Goal: Task Accomplishment & Management: Complete application form

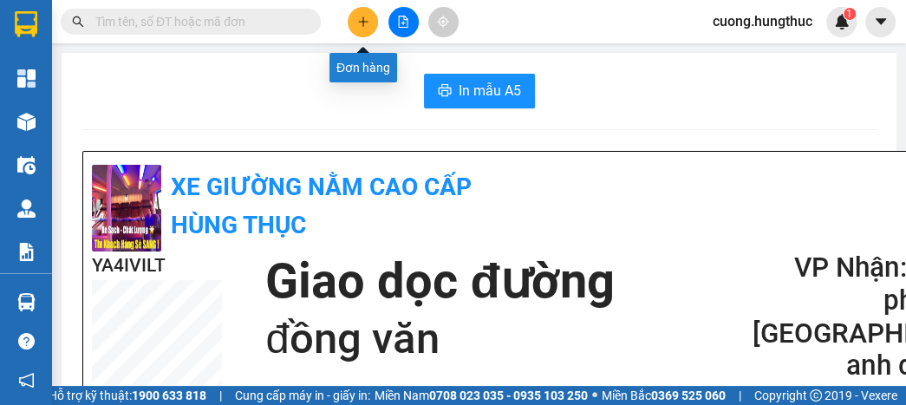
click at [365, 19] on icon "plus" at bounding box center [363, 22] width 12 height 12
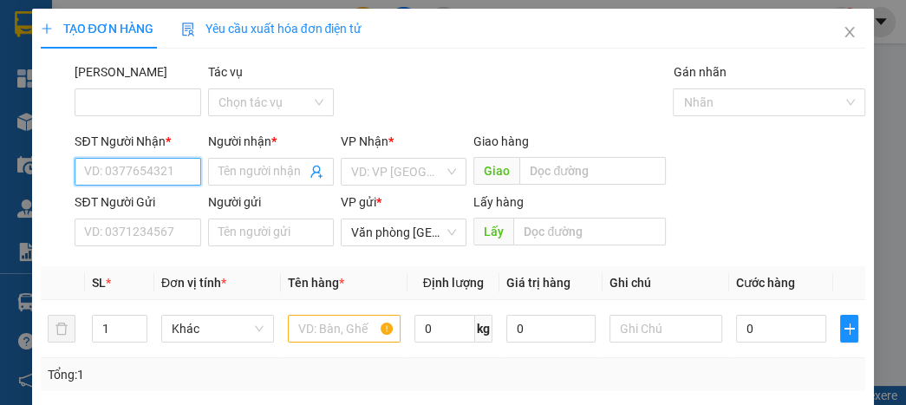
click at [183, 175] on input "SĐT Người Nhận *" at bounding box center [138, 172] width 126 height 28
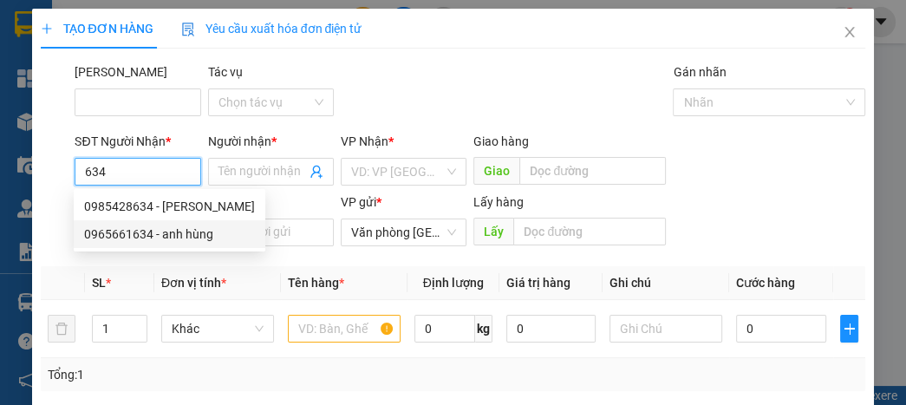
click at [144, 237] on div "0965661634 - anh hùng" at bounding box center [169, 234] width 171 height 19
type input "0965661634"
type input "anh hùng"
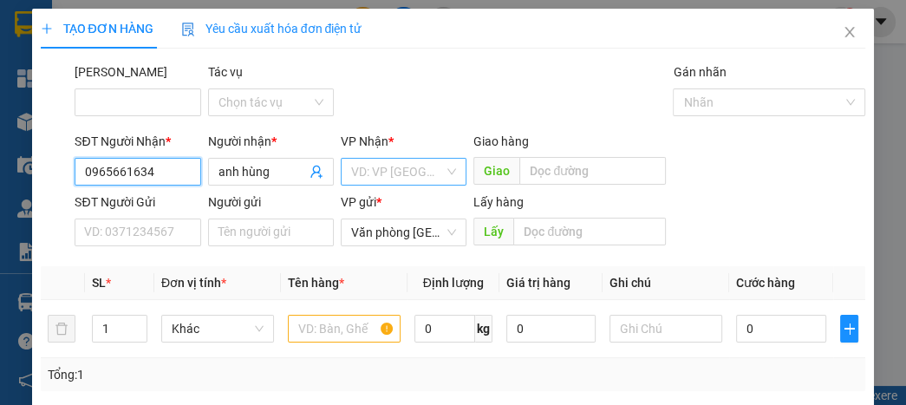
type input "0965661634"
click at [408, 180] on input "search" at bounding box center [397, 172] width 93 height 26
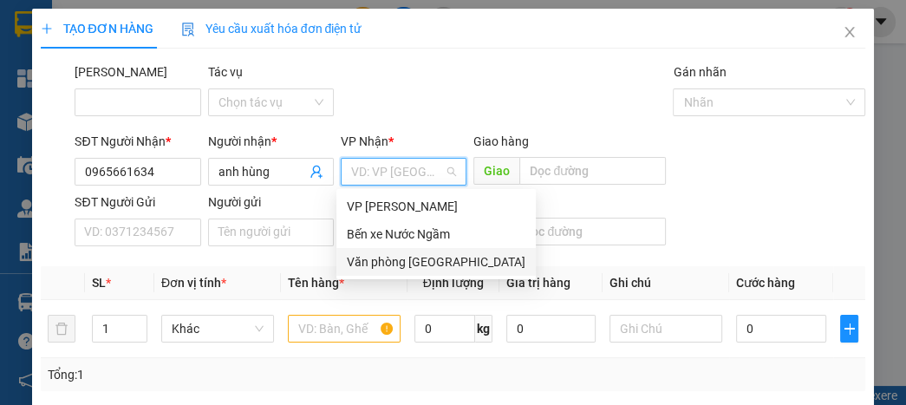
drag, startPoint x: 395, startPoint y: 265, endPoint x: 389, endPoint y: 248, distance: 18.4
click at [394, 264] on div "Văn phòng [GEOGRAPHIC_DATA]" at bounding box center [436, 261] width 179 height 19
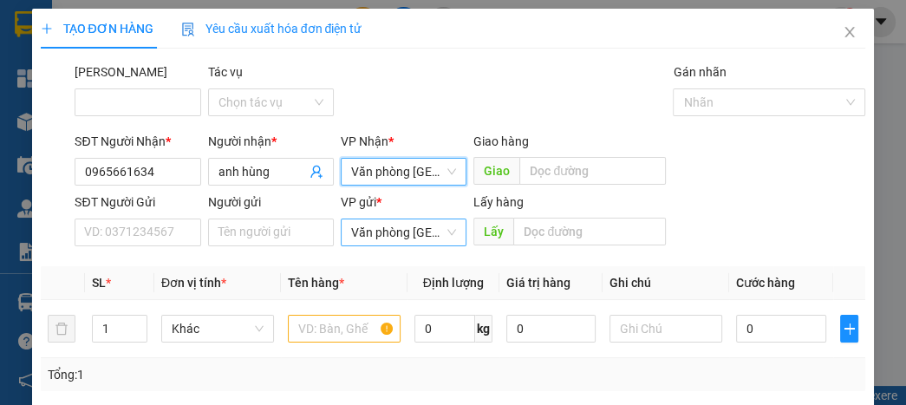
click at [390, 225] on span "Văn phòng [GEOGRAPHIC_DATA]" at bounding box center [403, 232] width 105 height 26
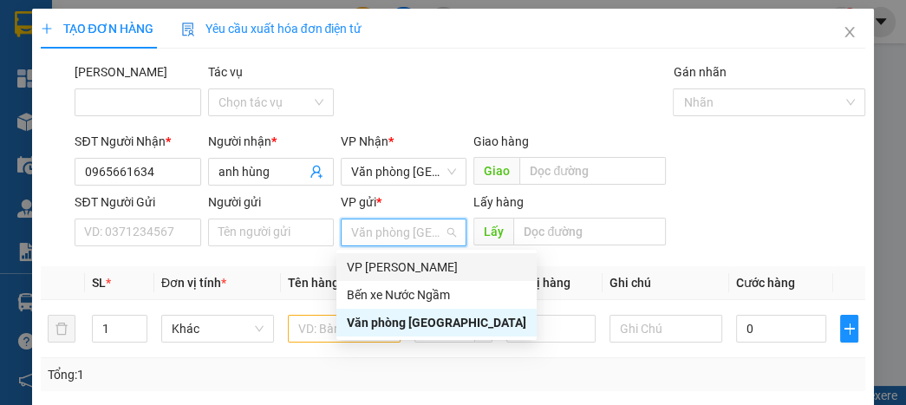
click at [381, 270] on div "VP [PERSON_NAME]" at bounding box center [436, 267] width 179 height 19
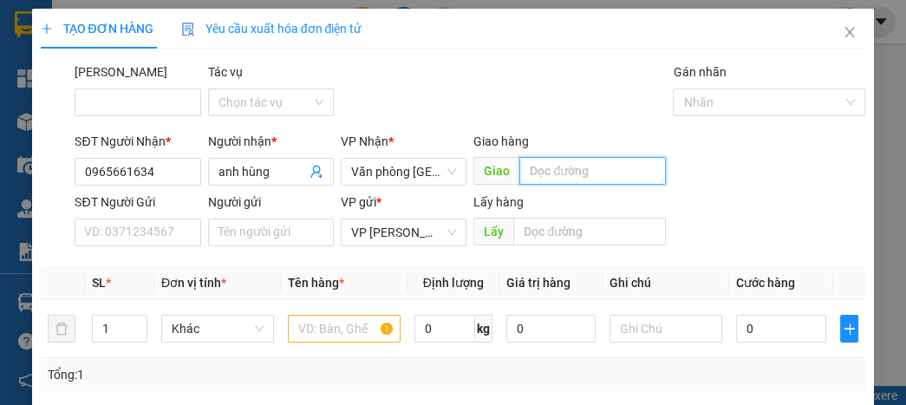
click at [542, 175] on input "text" at bounding box center [592, 171] width 147 height 28
type input "giang sơn"
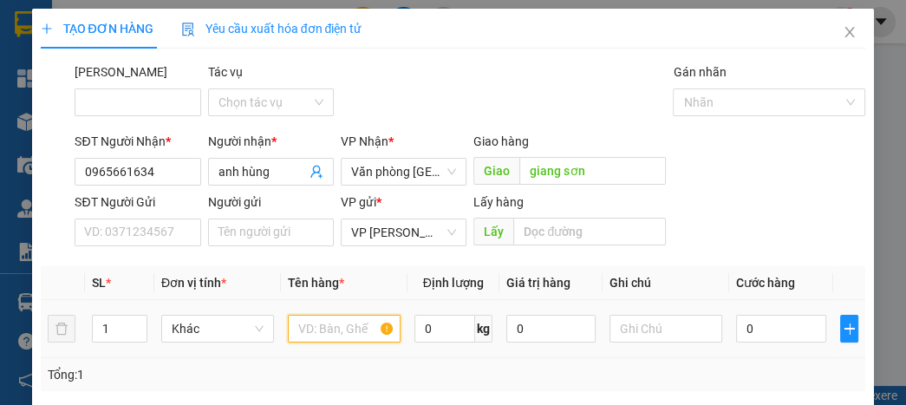
click at [301, 323] on input "text" at bounding box center [344, 329] width 113 height 28
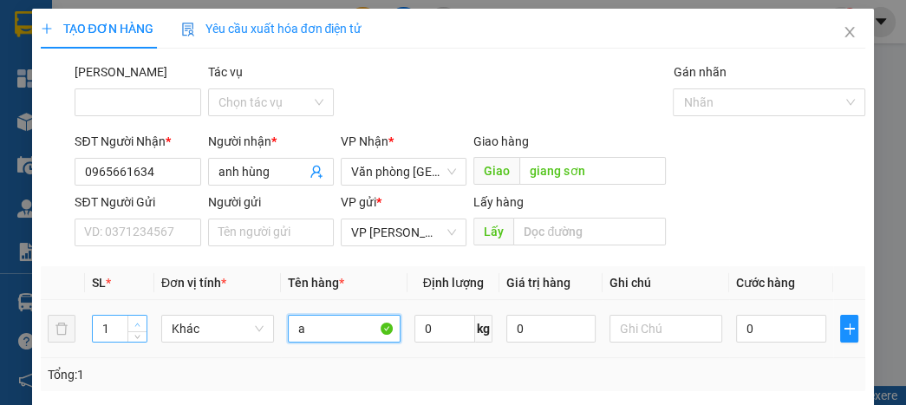
type input "a"
type input "2"
click at [135, 323] on icon "up" at bounding box center [137, 324] width 5 height 3
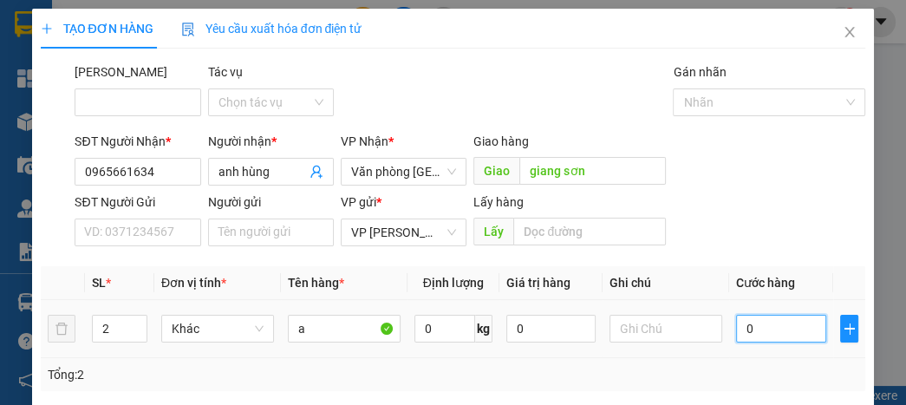
click at [787, 328] on input "0" at bounding box center [780, 329] width 89 height 28
type input "1"
type input "10"
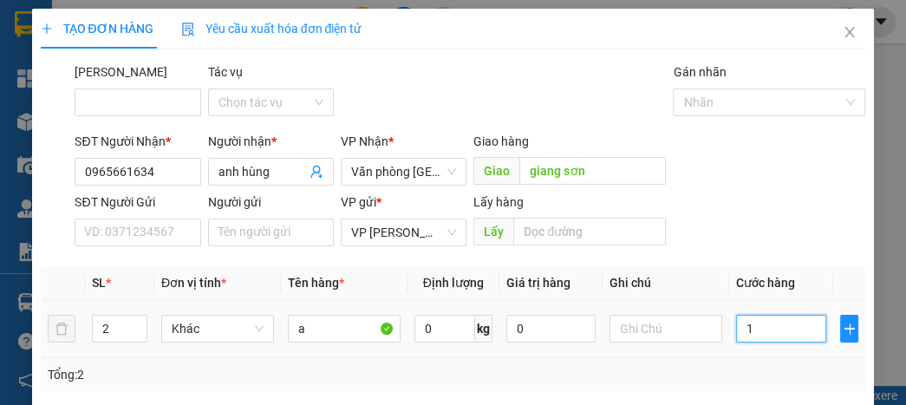
type input "10"
type input "100"
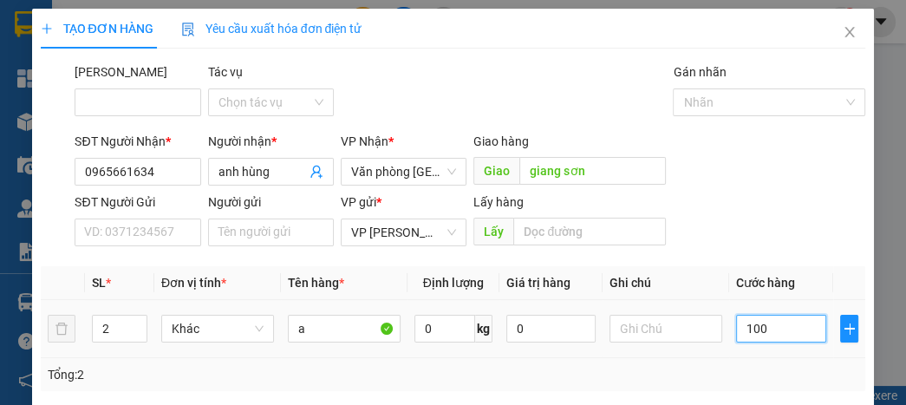
type input "1.000"
type input "10.000"
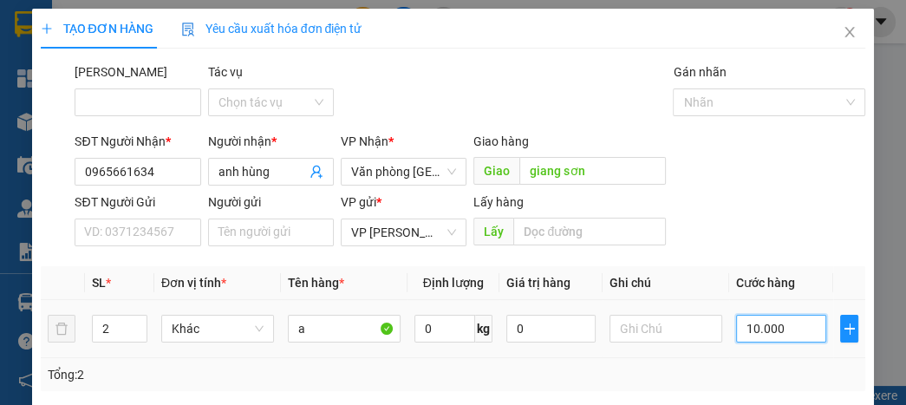
type input "10.000"
type input "100.000"
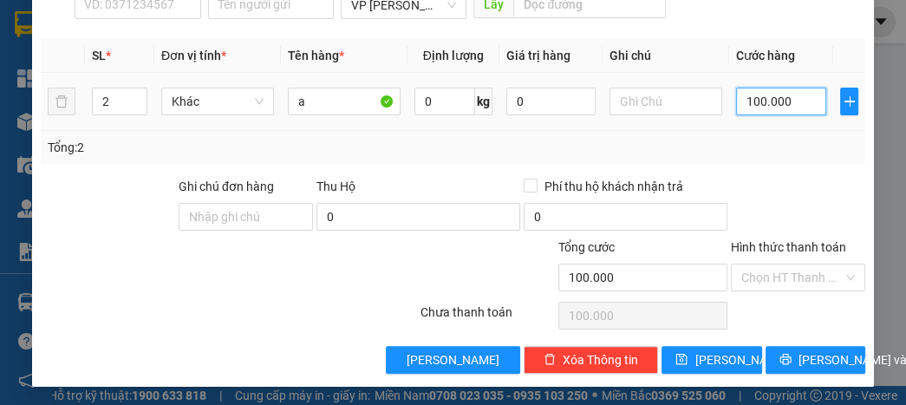
scroll to position [228, 0]
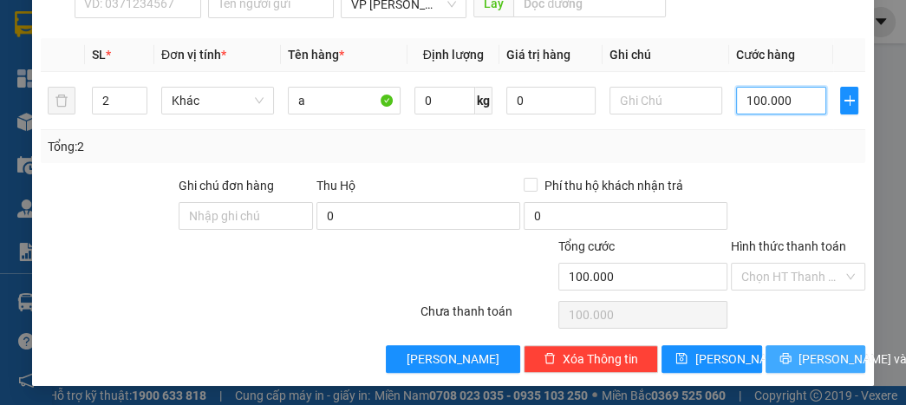
type input "100.000"
click at [800, 350] on span "[PERSON_NAME] và In" at bounding box center [859, 358] width 121 height 19
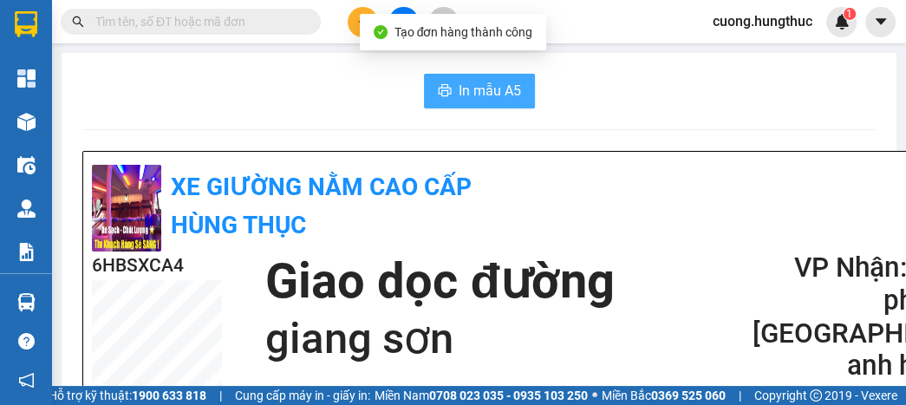
click at [461, 94] on span "In mẫu A5" at bounding box center [490, 91] width 62 height 22
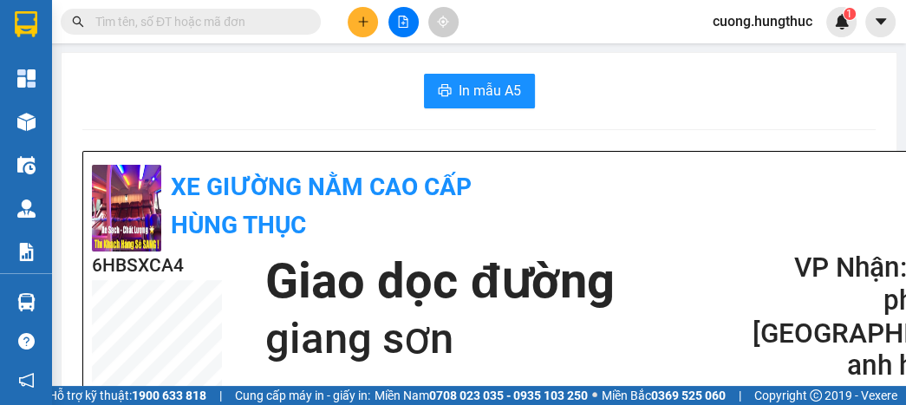
click at [353, 23] on button at bounding box center [363, 22] width 30 height 30
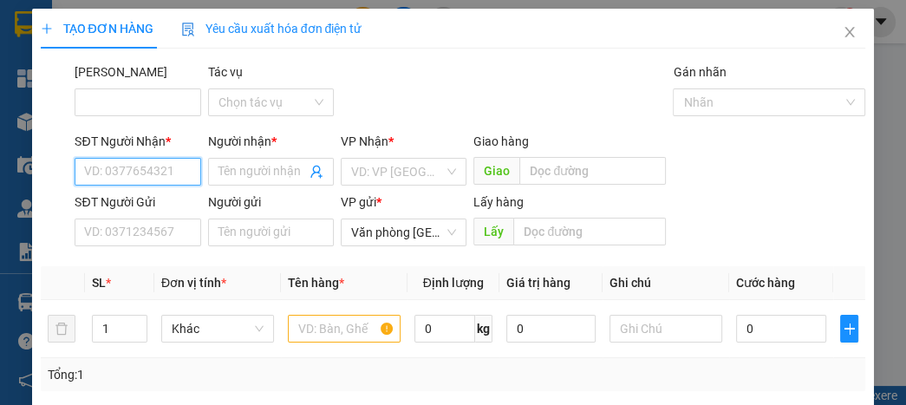
click at [133, 168] on input "SĐT Người Nhận *" at bounding box center [138, 172] width 126 height 28
click at [142, 212] on div "0909005864 - chị vân" at bounding box center [142, 206] width 116 height 19
type input "0909005864"
type input "chị vân"
type input "0909005864"
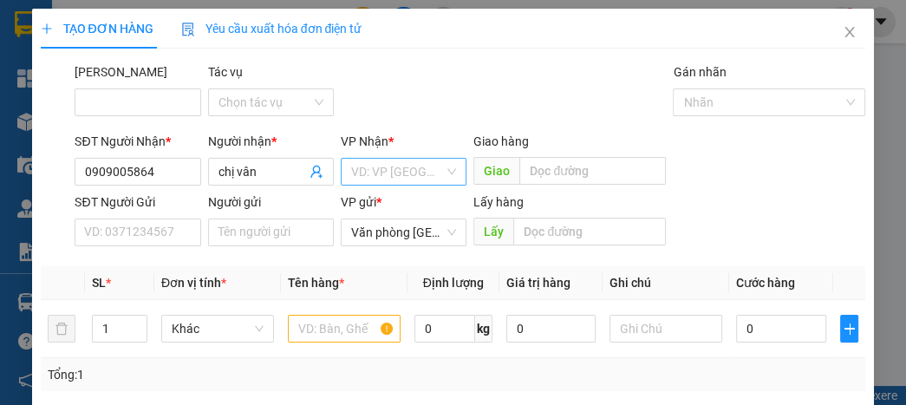
click at [378, 181] on input "search" at bounding box center [397, 172] width 93 height 26
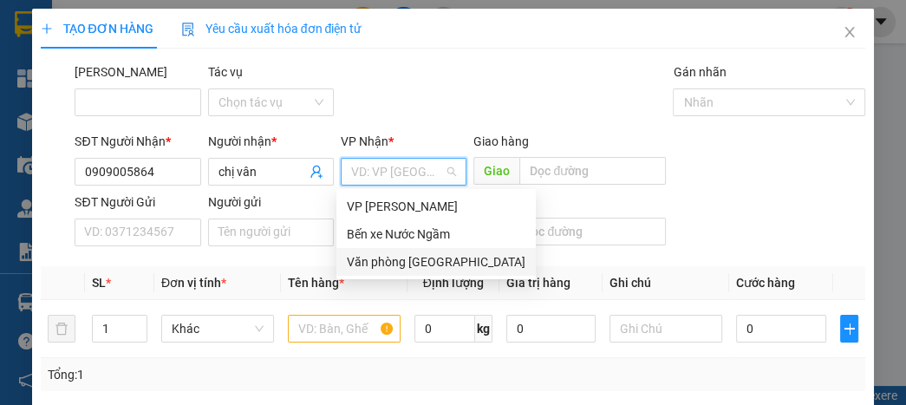
click at [410, 259] on div "Văn phòng [GEOGRAPHIC_DATA]" at bounding box center [436, 261] width 179 height 19
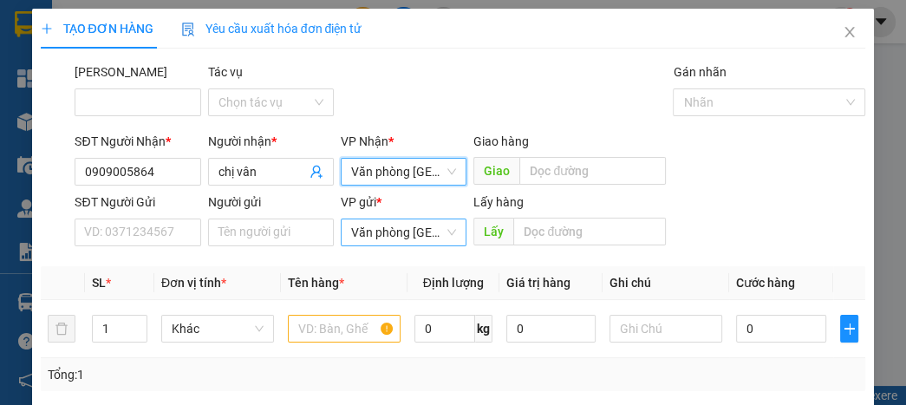
click at [409, 231] on span "Văn phòng [GEOGRAPHIC_DATA]" at bounding box center [403, 232] width 105 height 26
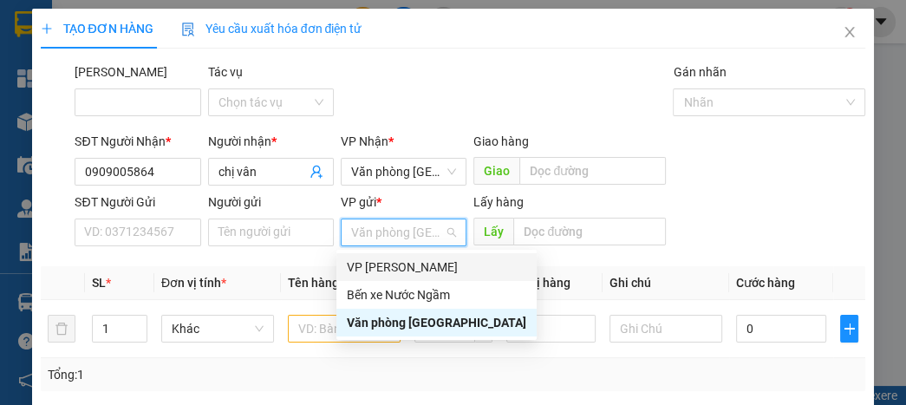
click at [402, 265] on div "VP [PERSON_NAME]" at bounding box center [436, 267] width 179 height 19
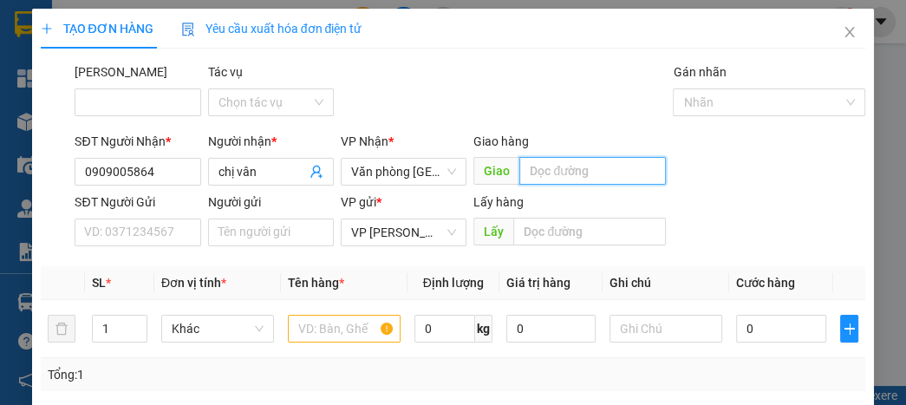
click at [582, 170] on input "text" at bounding box center [592, 171] width 147 height 28
type input "chợ sen"
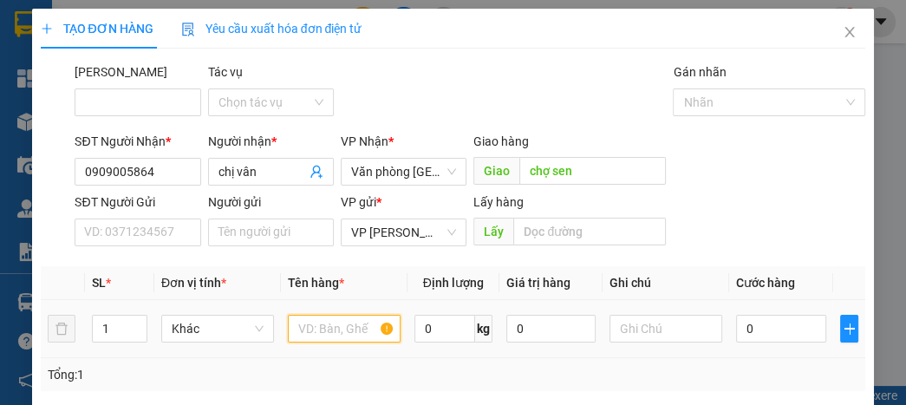
click at [343, 319] on input "text" at bounding box center [344, 329] width 113 height 28
type input "a"
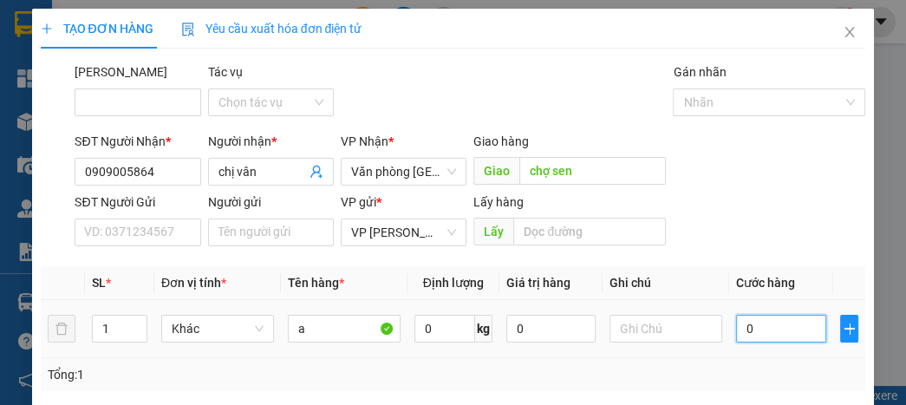
type input "5"
type input "50"
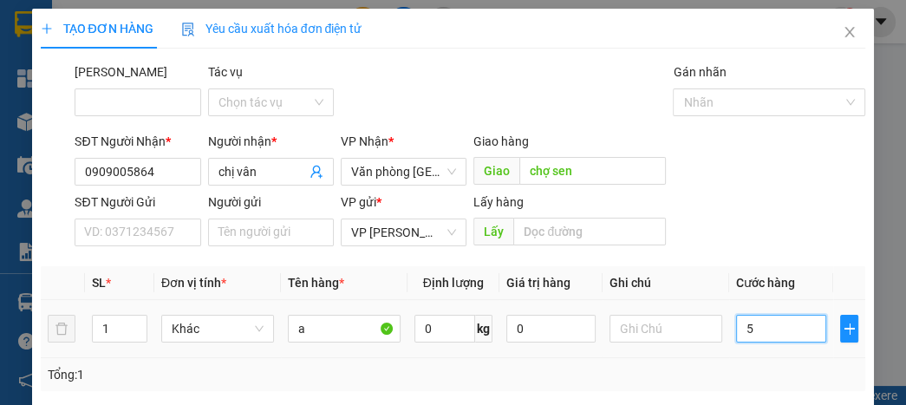
type input "50"
type input "500"
type input "5.000"
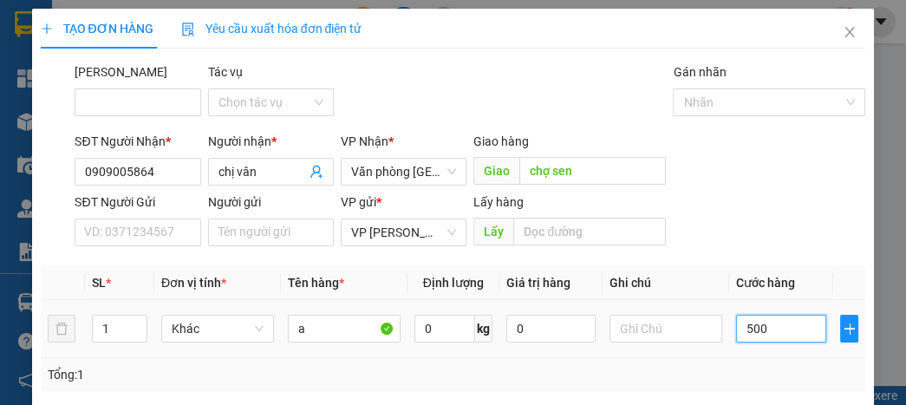
type input "5.000"
type input "50.000"
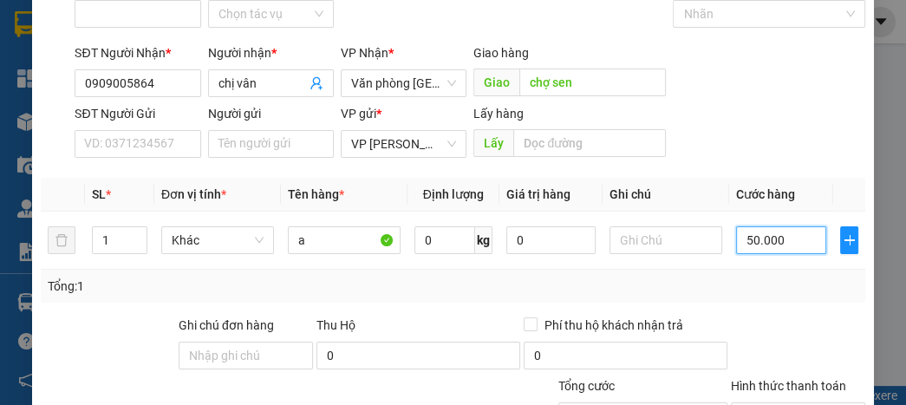
scroll to position [208, 0]
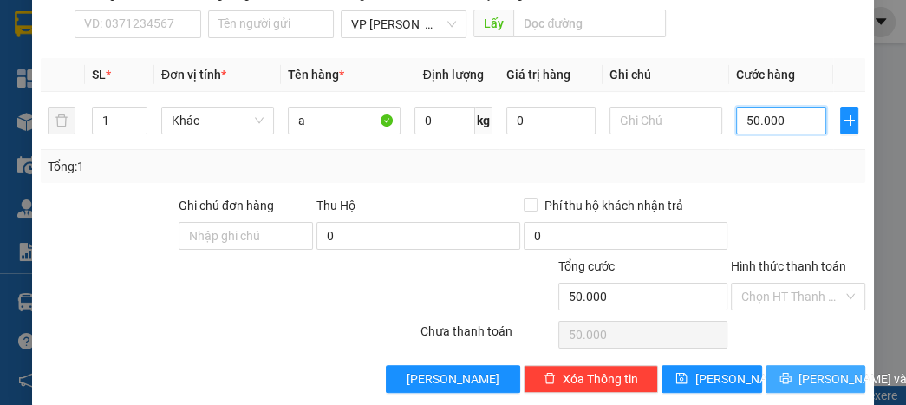
type input "50.000"
click at [786, 371] on button "[PERSON_NAME] và In" at bounding box center [816, 379] width 100 height 28
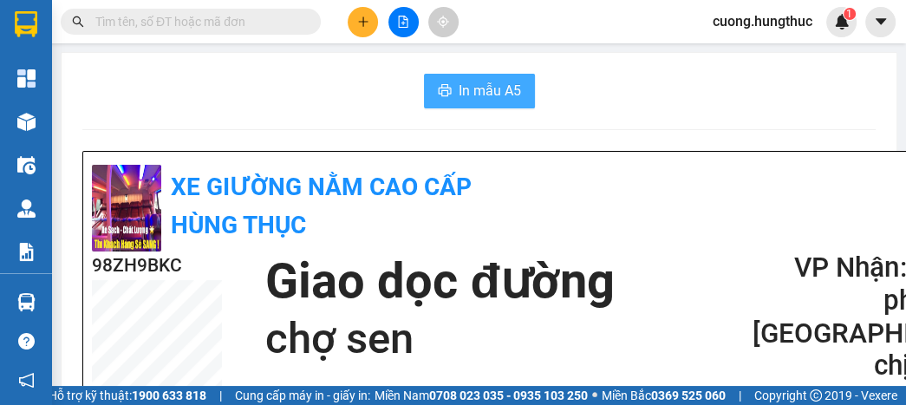
click at [498, 94] on span "In mẫu A5" at bounding box center [490, 91] width 62 height 22
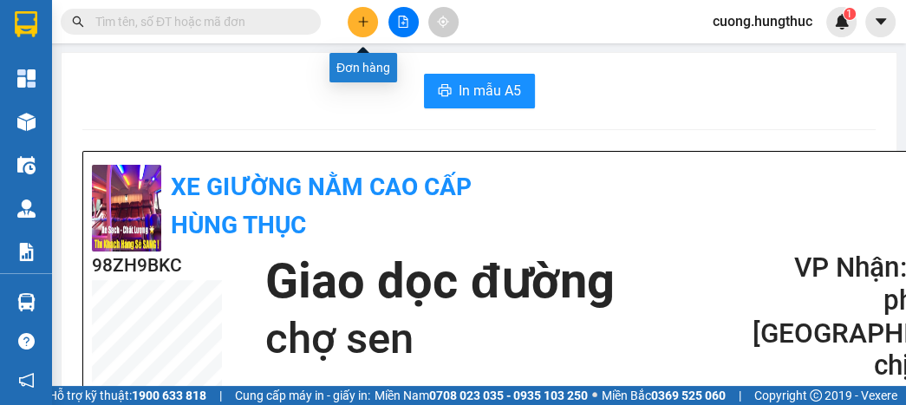
click at [357, 23] on icon "plus" at bounding box center [363, 22] width 12 height 12
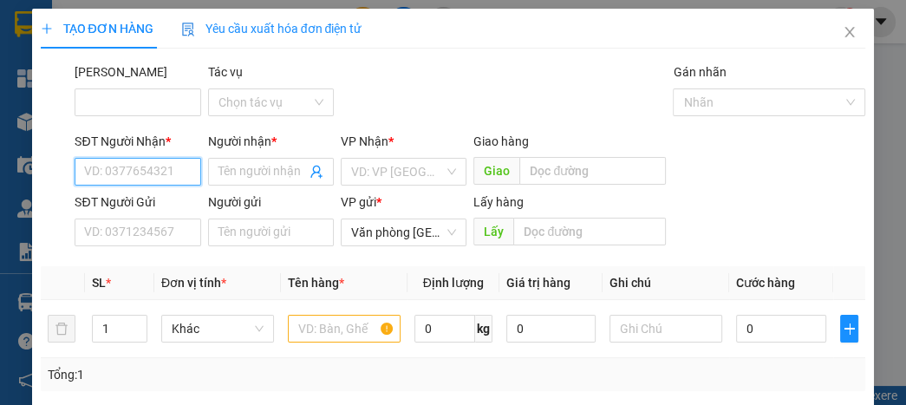
click at [165, 173] on input "SĐT Người Nhận *" at bounding box center [138, 172] width 126 height 28
click at [179, 203] on div "0919534985 - Chị linh" at bounding box center [142, 206] width 117 height 19
type input "0919534985"
type input "Chị linh"
type input "0919534985"
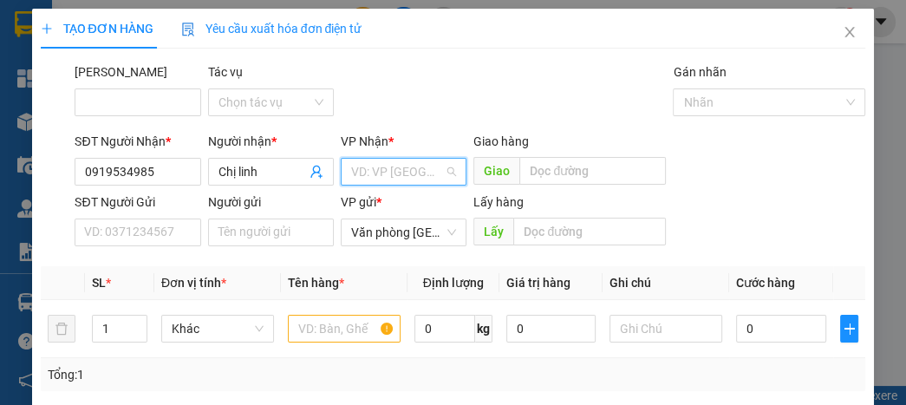
click at [421, 170] on input "search" at bounding box center [397, 172] width 93 height 26
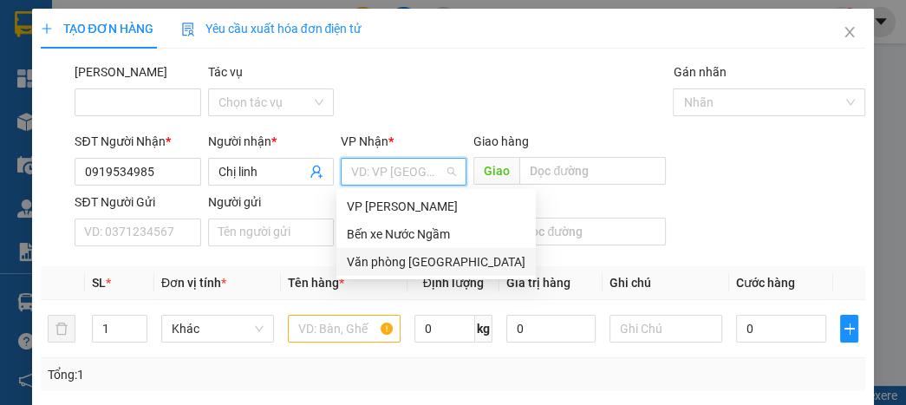
click at [389, 261] on div "Văn phòng [GEOGRAPHIC_DATA]" at bounding box center [436, 261] width 179 height 19
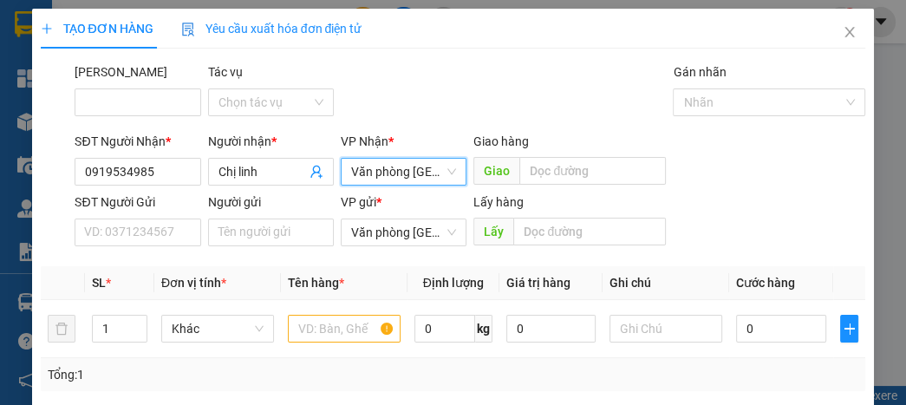
click at [395, 246] on div "VP gửi * Văn phòng [GEOGRAPHIC_DATA]" at bounding box center [404, 222] width 126 height 61
click at [398, 232] on span "Văn phòng [GEOGRAPHIC_DATA]" at bounding box center [403, 232] width 105 height 26
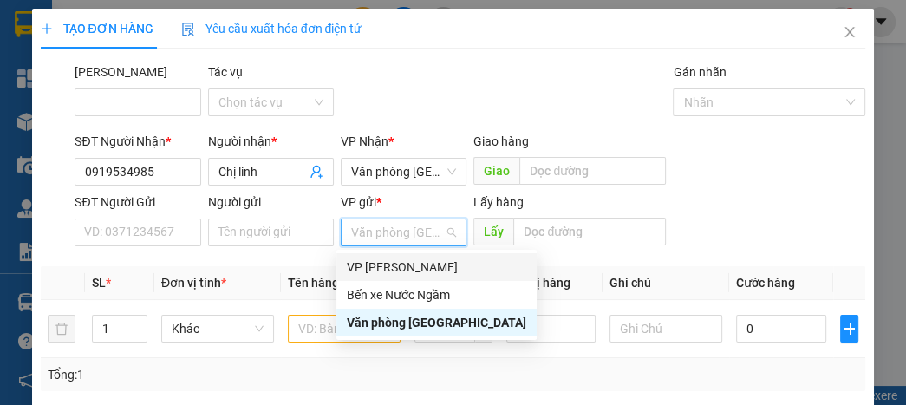
drag, startPoint x: 387, startPoint y: 267, endPoint x: 393, endPoint y: 252, distance: 15.9
click at [386, 266] on div "VP [PERSON_NAME]" at bounding box center [436, 267] width 179 height 19
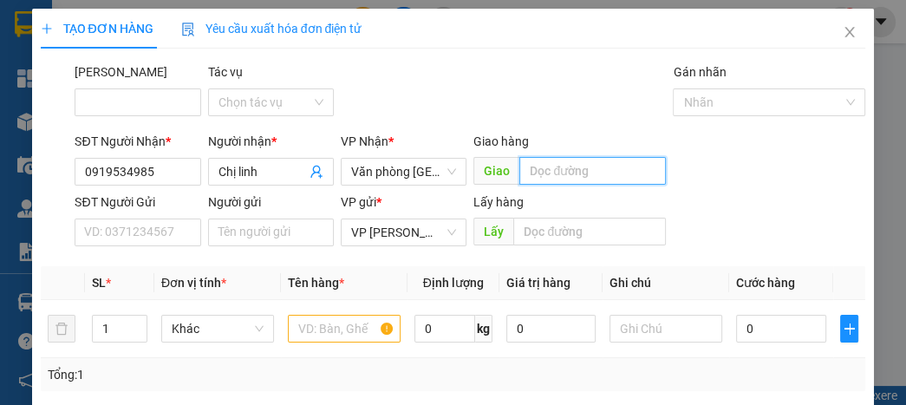
click at [563, 168] on input "text" at bounding box center [592, 171] width 147 height 28
type input "lạt"
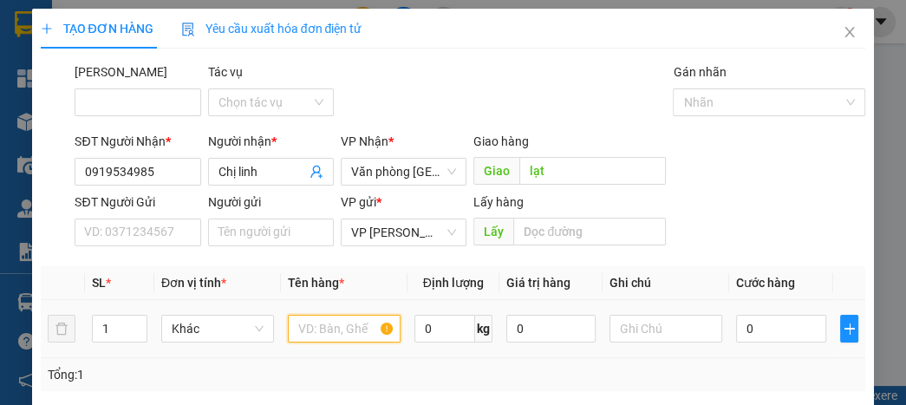
click at [316, 327] on input "text" at bounding box center [344, 329] width 113 height 28
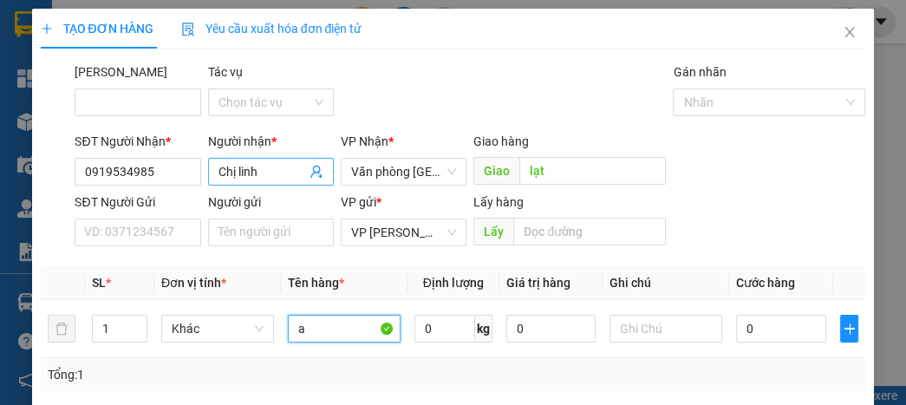
type input "a"
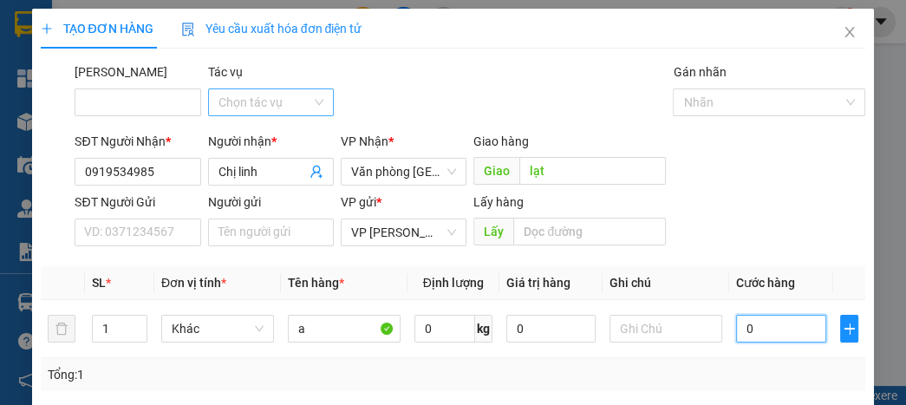
type input "5"
type input "50"
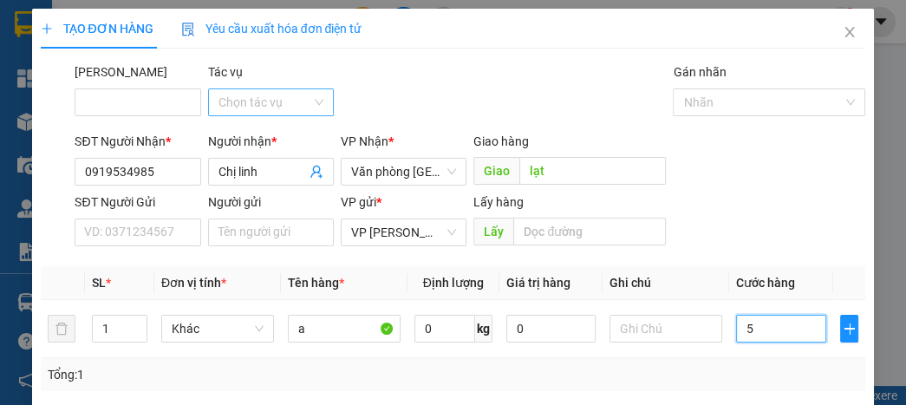
type input "50"
type input "500"
type input "5.000"
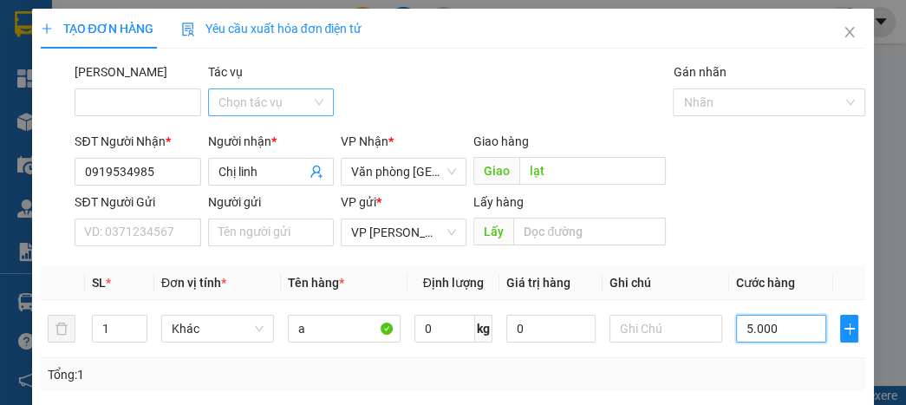
type input "5.000"
type input "50.000"
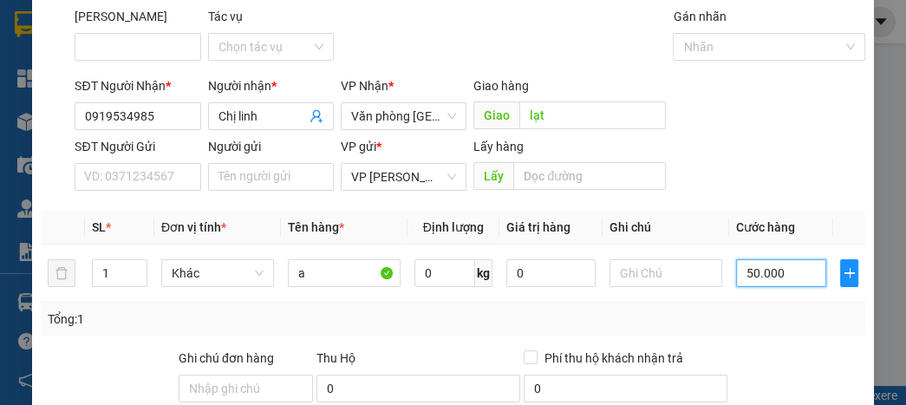
scroll to position [208, 0]
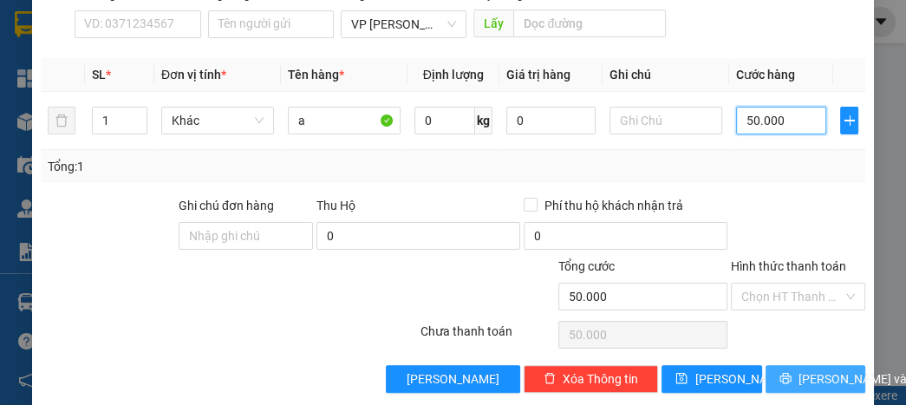
type input "50.000"
click at [784, 375] on button "[PERSON_NAME] và In" at bounding box center [816, 379] width 100 height 28
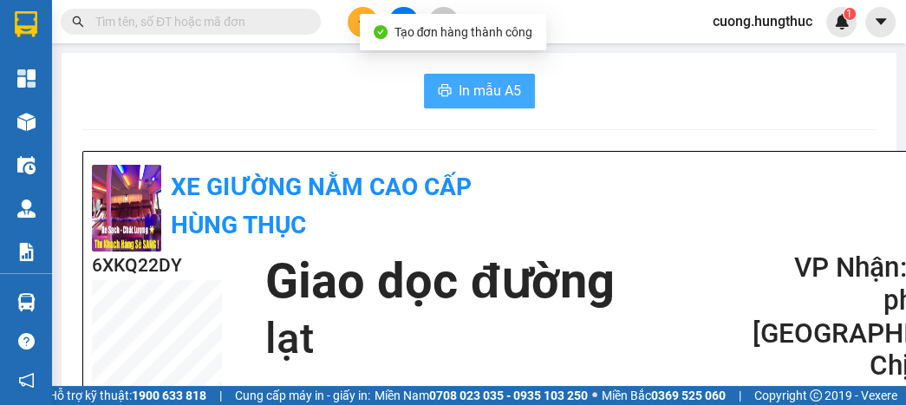
click at [486, 96] on span "In mẫu A5" at bounding box center [490, 91] width 62 height 22
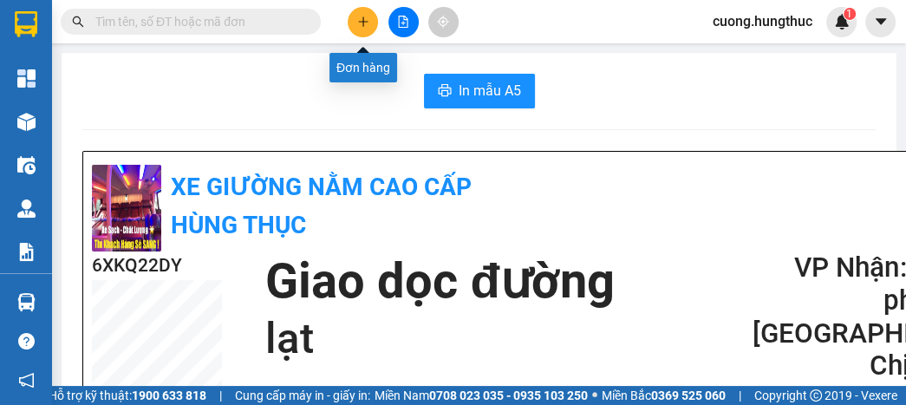
click at [361, 28] on button at bounding box center [363, 22] width 30 height 30
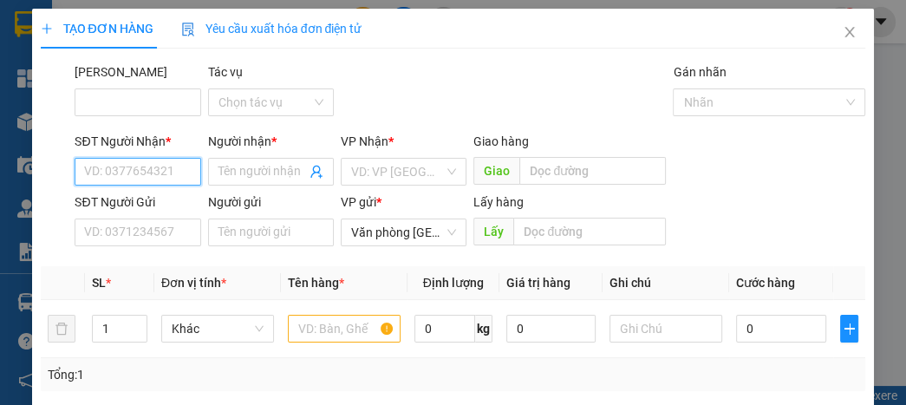
click at [129, 174] on input "SĐT Người Nhận *" at bounding box center [138, 172] width 126 height 28
type input "0369530290"
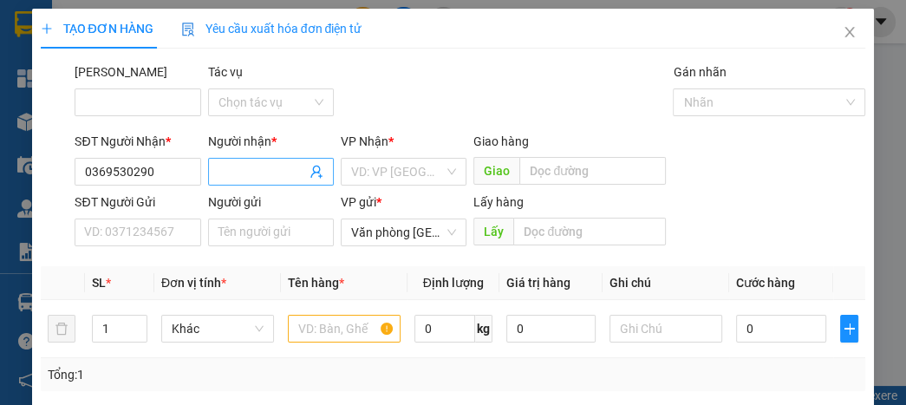
click at [243, 174] on input "Người nhận *" at bounding box center [262, 171] width 88 height 19
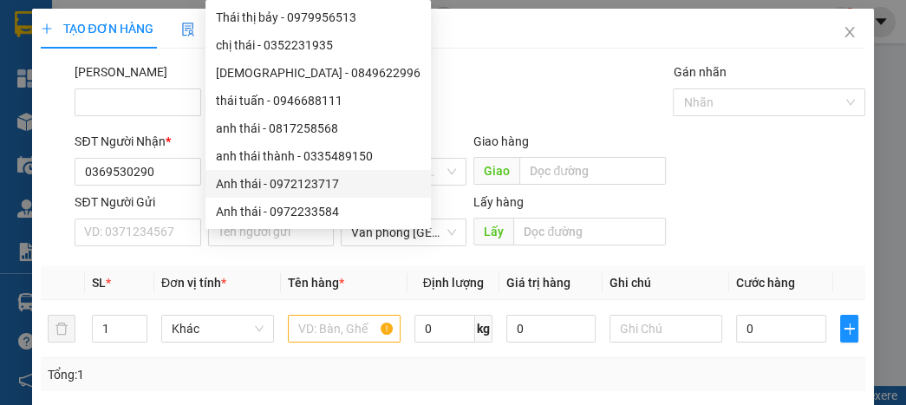
click at [482, 114] on div "Mã ĐH Tác vụ Chọn tác vụ Gán nhãn Nhãn" at bounding box center [470, 92] width 798 height 61
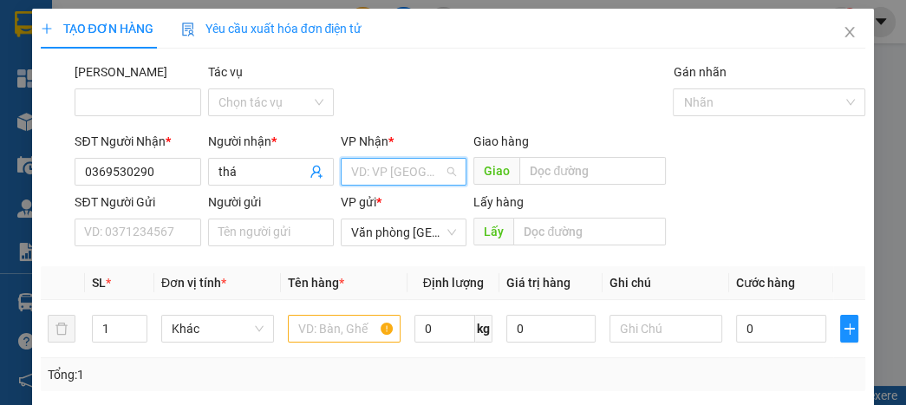
click at [428, 172] on input "search" at bounding box center [397, 172] width 93 height 26
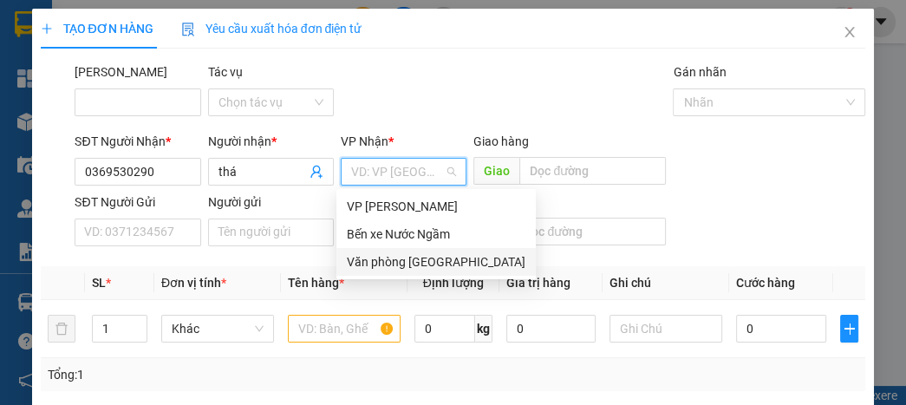
click at [402, 260] on div "Văn phòng [GEOGRAPHIC_DATA]" at bounding box center [436, 261] width 179 height 19
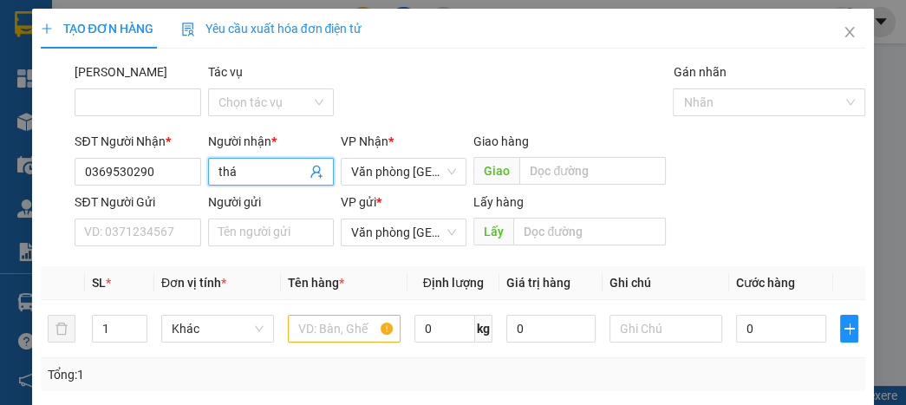
click at [275, 165] on input "thá" at bounding box center [262, 171] width 88 height 19
click at [408, 240] on span "Văn phòng [GEOGRAPHIC_DATA]" at bounding box center [403, 232] width 105 height 26
type input "thái tú"
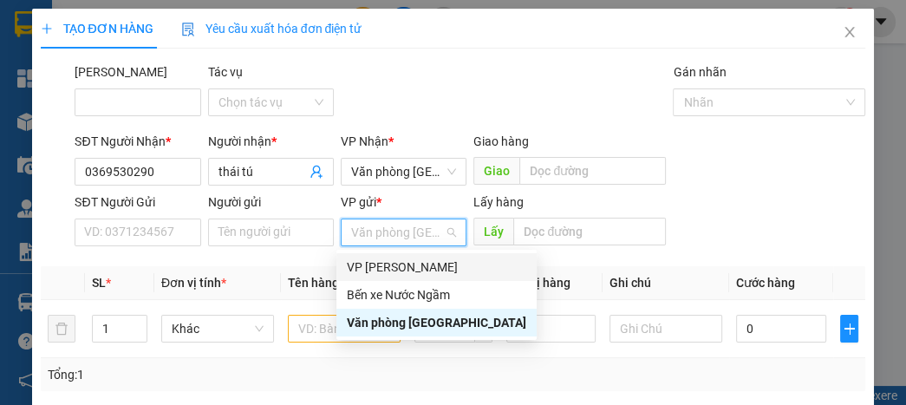
click at [400, 268] on div "VP [PERSON_NAME]" at bounding box center [436, 267] width 179 height 19
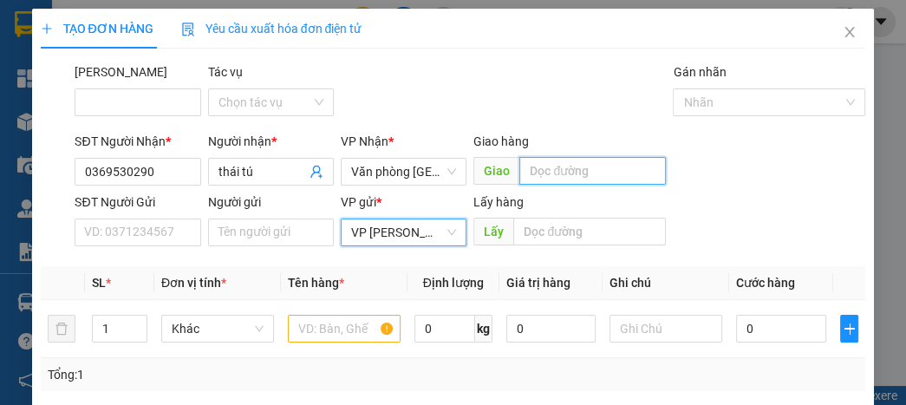
click at [569, 173] on input "text" at bounding box center [592, 171] width 147 height 28
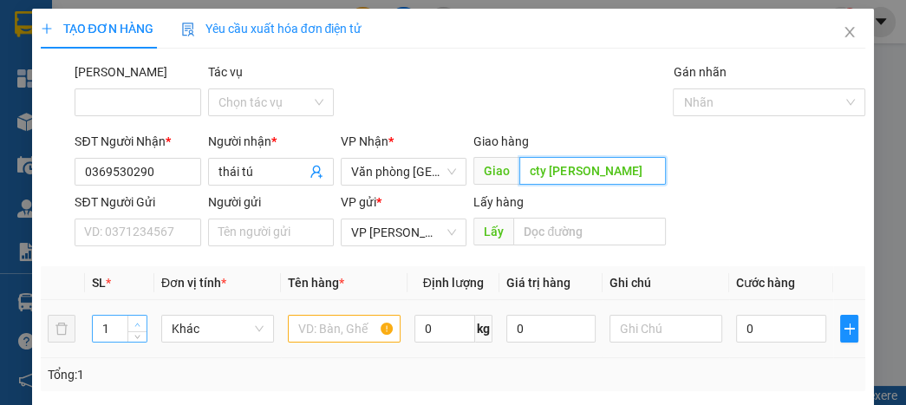
type input "cty [PERSON_NAME]"
click at [135, 316] on span "Increase Value" at bounding box center [136, 324] width 19 height 16
type input "3"
click at [135, 316] on span "Increase Value" at bounding box center [136, 324] width 19 height 16
click at [314, 323] on input "text" at bounding box center [344, 329] width 113 height 28
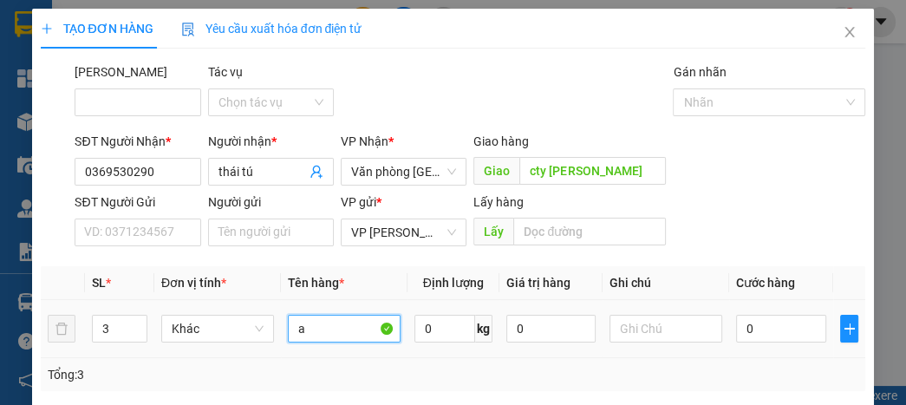
type input "a"
type input "1"
type input "15"
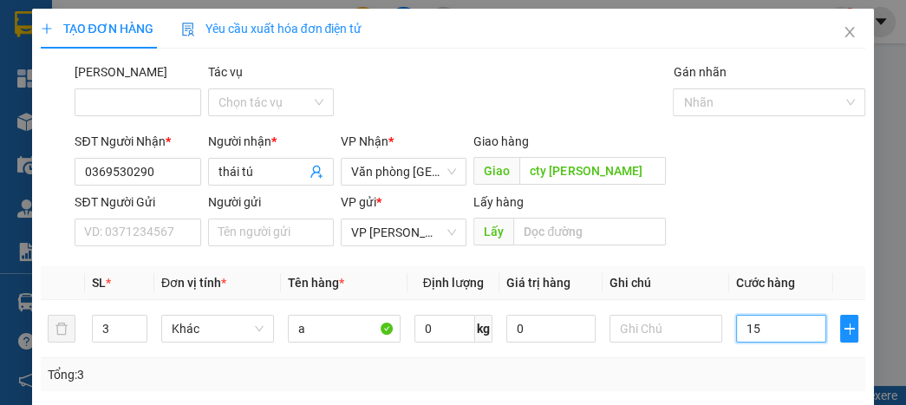
type input "15"
type input "150"
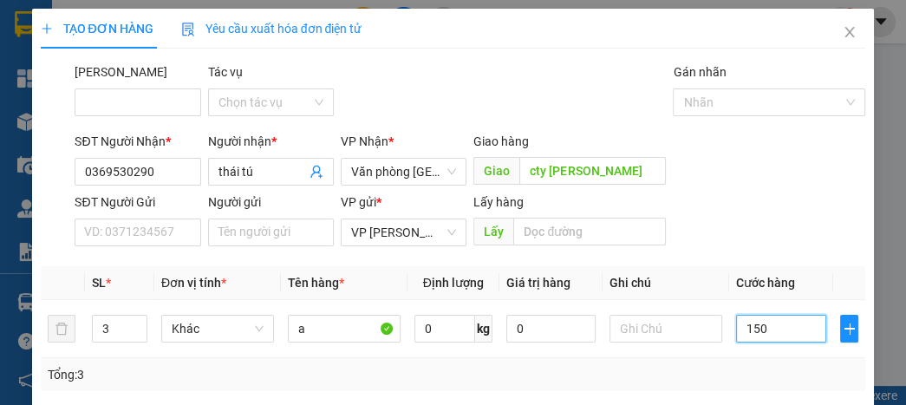
type input "1.500"
type input "150.000"
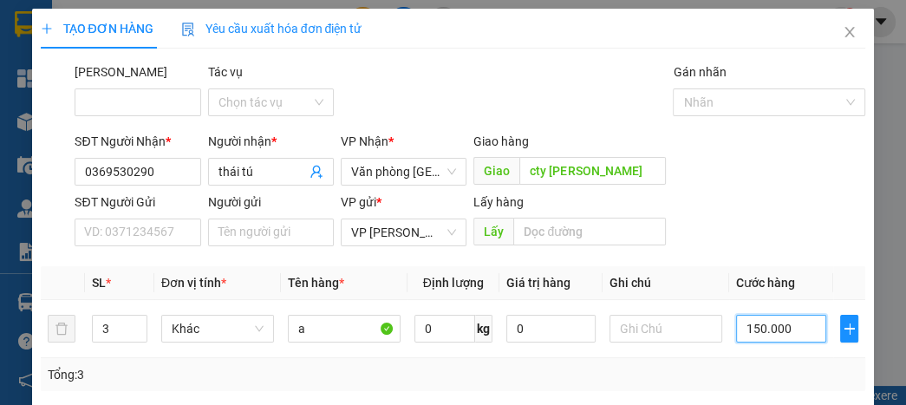
type input "150.000"
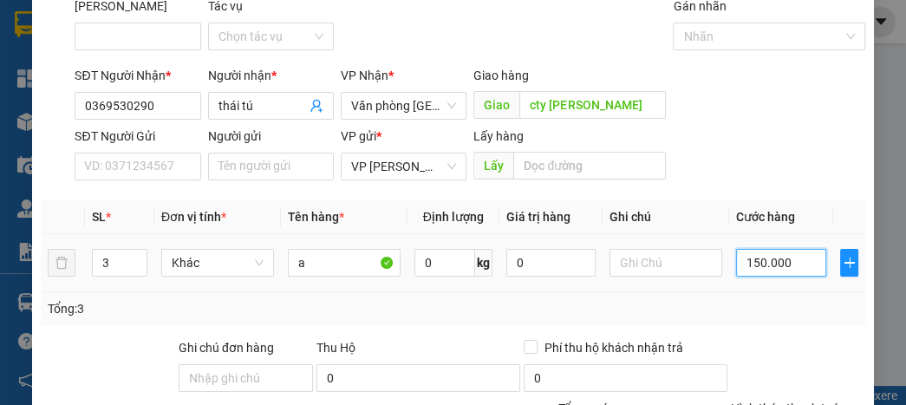
scroll to position [228, 0]
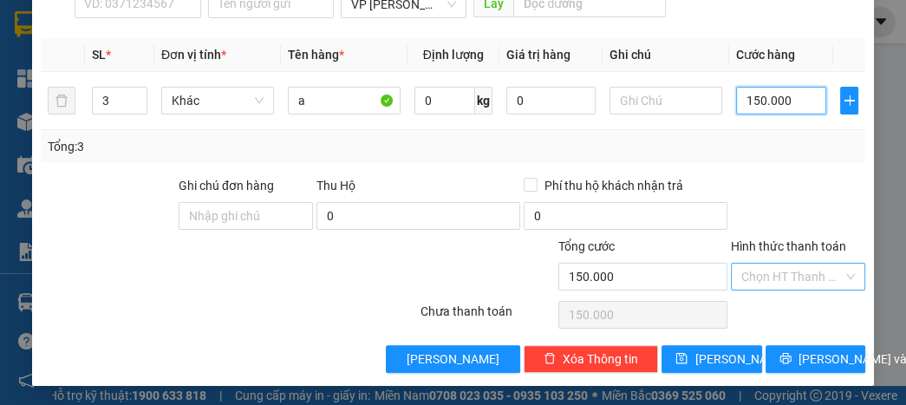
type input "150.000"
click at [758, 264] on input "Hình thức thanh toán" at bounding box center [791, 277] width 101 height 26
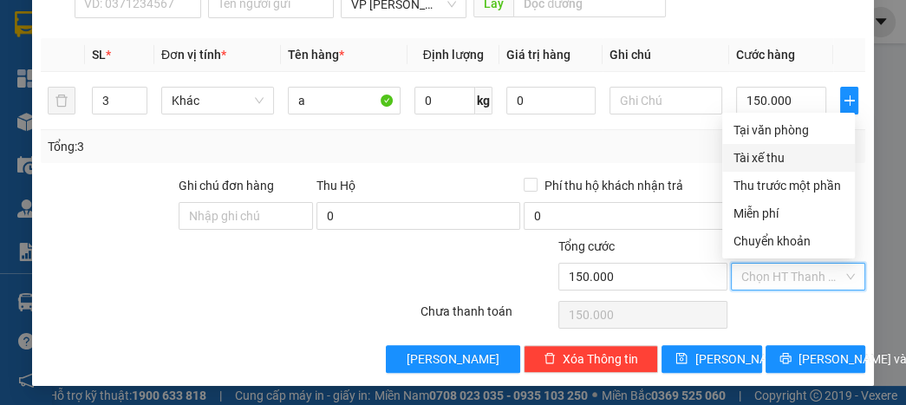
drag, startPoint x: 770, startPoint y: 154, endPoint x: 760, endPoint y: 191, distance: 37.6
click at [769, 154] on div "Tài xế thu" at bounding box center [789, 157] width 112 height 19
type input "0"
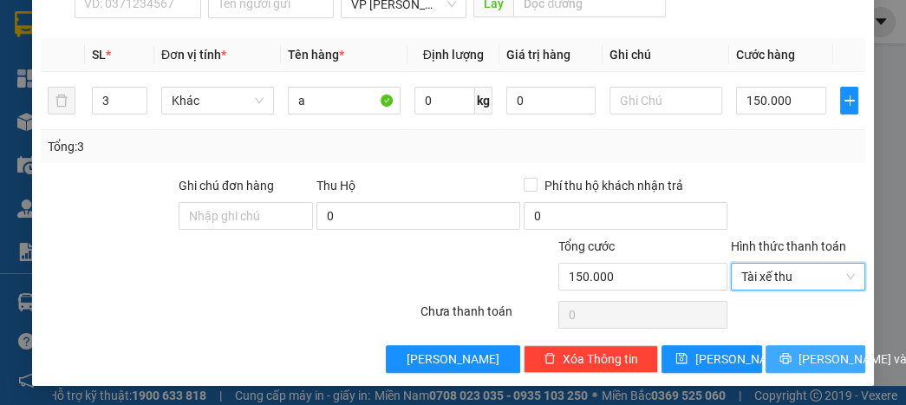
click at [787, 365] on button "[PERSON_NAME] và In" at bounding box center [816, 359] width 100 height 28
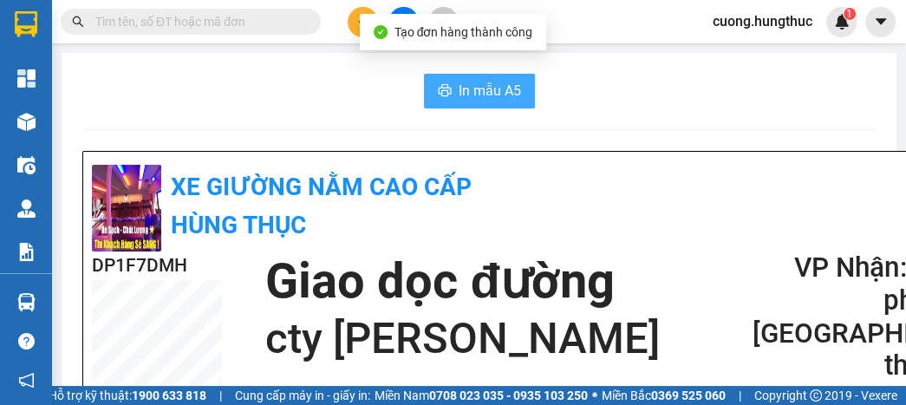
click at [458, 79] on button "In mẫu A5" at bounding box center [479, 91] width 111 height 35
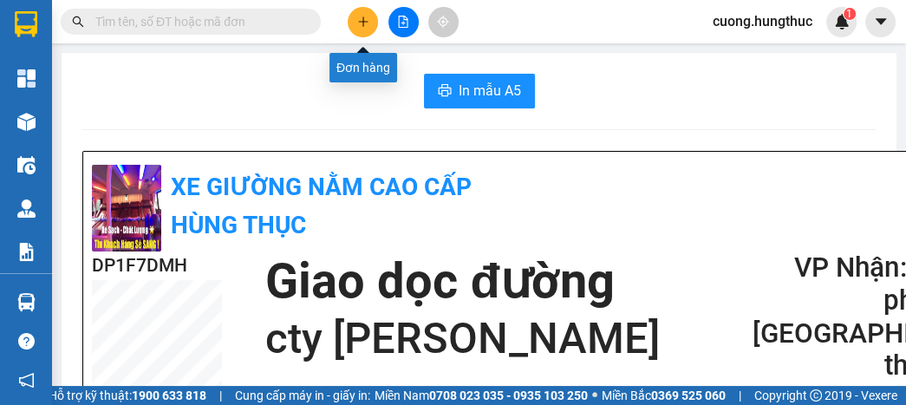
click at [362, 16] on icon "plus" at bounding box center [363, 22] width 12 height 12
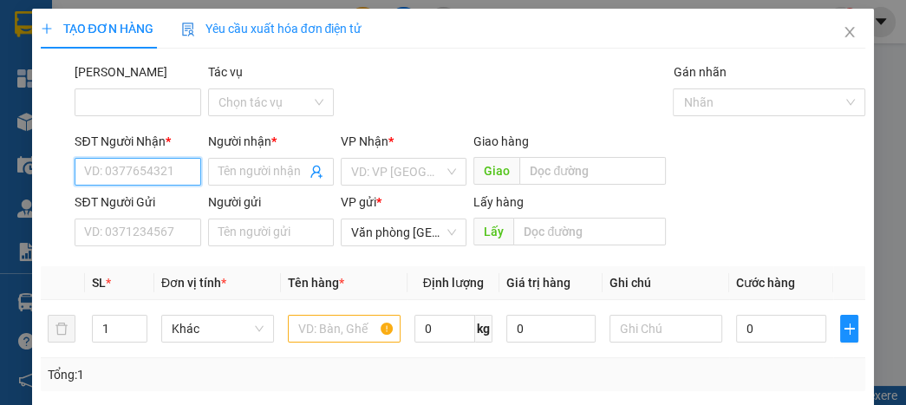
click at [193, 174] on input "SĐT Người Nhận *" at bounding box center [138, 172] width 126 height 28
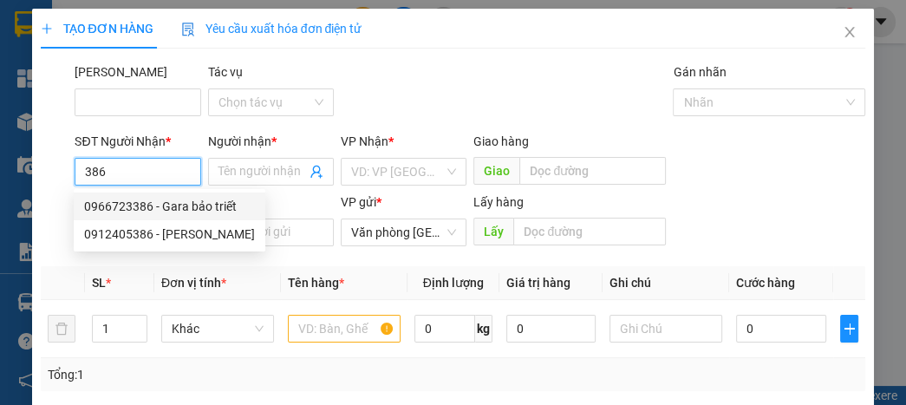
click at [172, 210] on div "0966723386 - Gara bảo triết" at bounding box center [169, 206] width 171 height 19
type input "0966723386"
type input "Gara bảo triết"
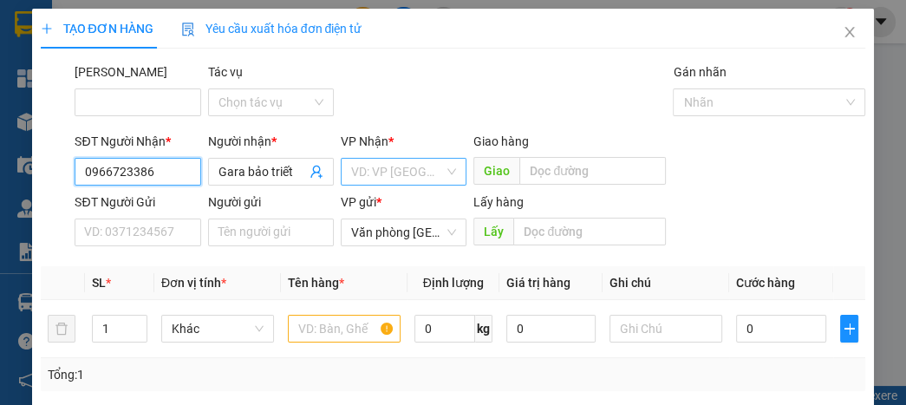
type input "0966723386"
click at [418, 180] on input "search" at bounding box center [397, 172] width 93 height 26
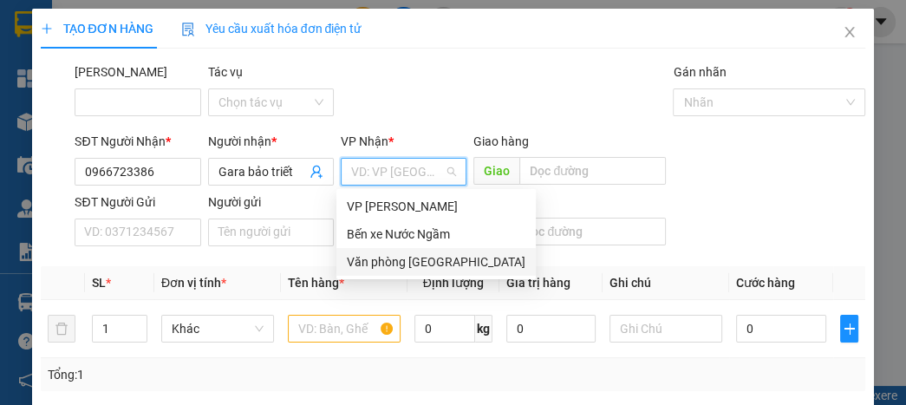
click at [408, 254] on div "Văn phòng [GEOGRAPHIC_DATA]" at bounding box center [436, 261] width 179 height 19
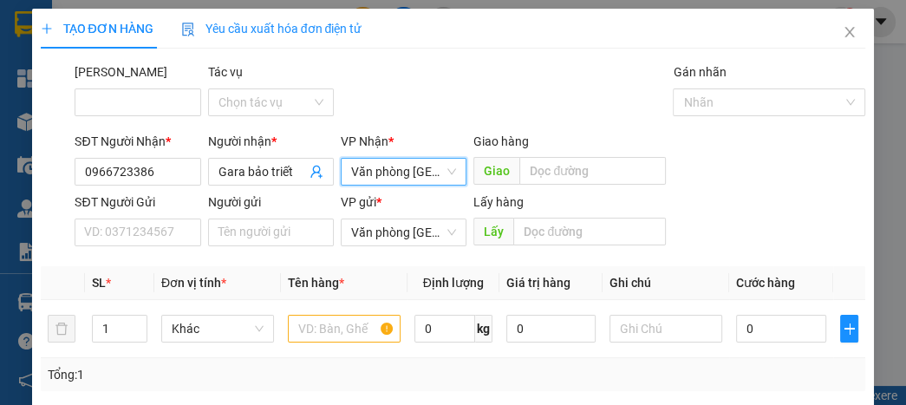
click at [400, 212] on div "VP gửi *" at bounding box center [404, 205] width 126 height 26
click at [398, 238] on span "Văn phòng [GEOGRAPHIC_DATA]" at bounding box center [403, 232] width 105 height 26
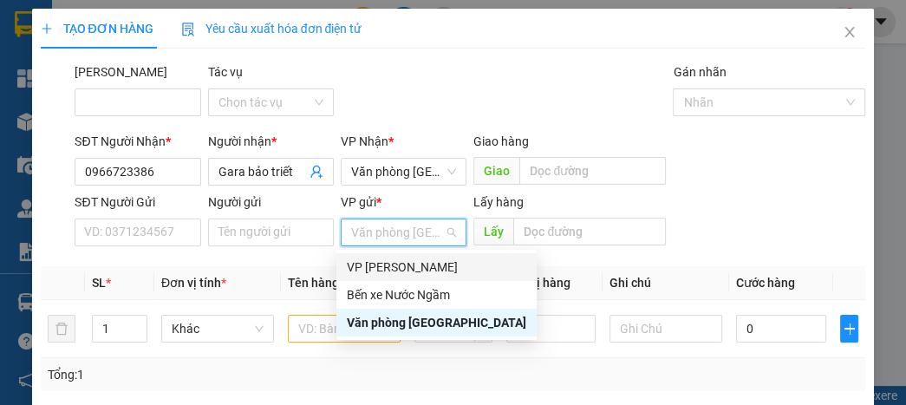
click at [392, 264] on div "VP [PERSON_NAME]" at bounding box center [436, 267] width 179 height 19
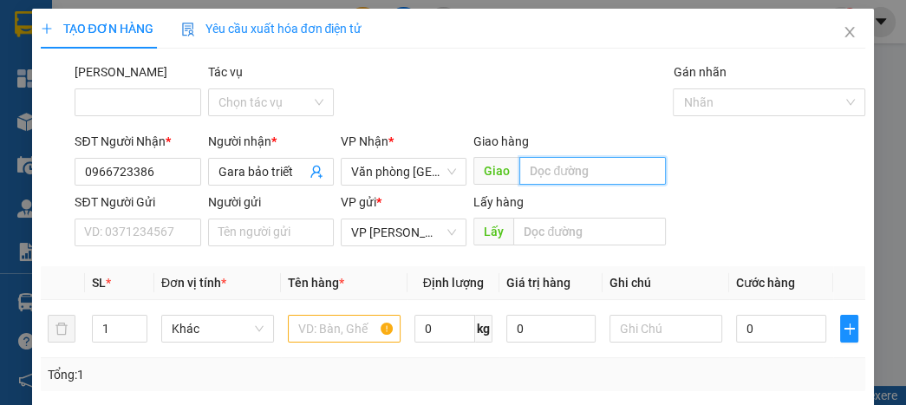
click at [545, 177] on input "text" at bounding box center [592, 171] width 147 height 28
type input "lạt"
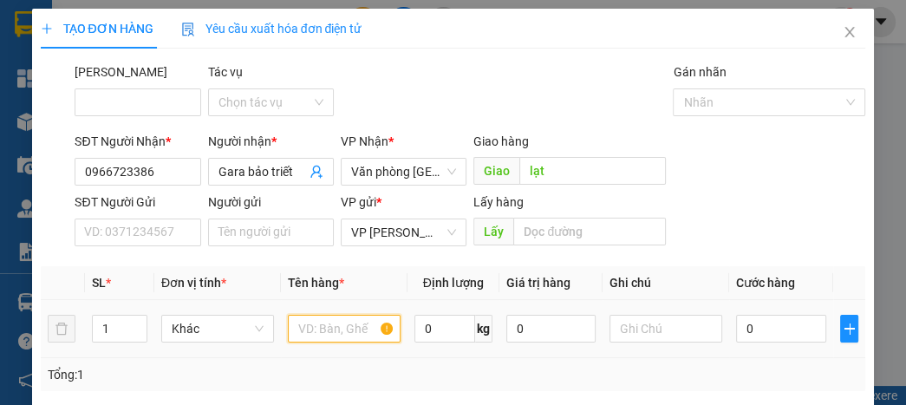
click at [356, 329] on input "text" at bounding box center [344, 329] width 113 height 28
type input "a"
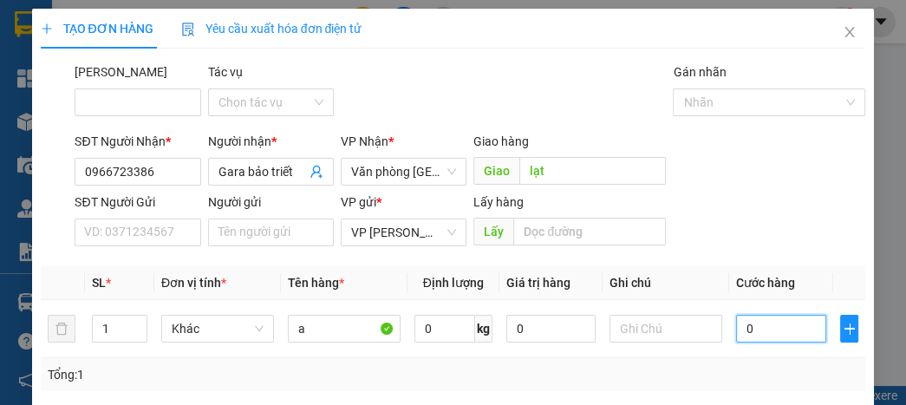
type input "5"
type input "50"
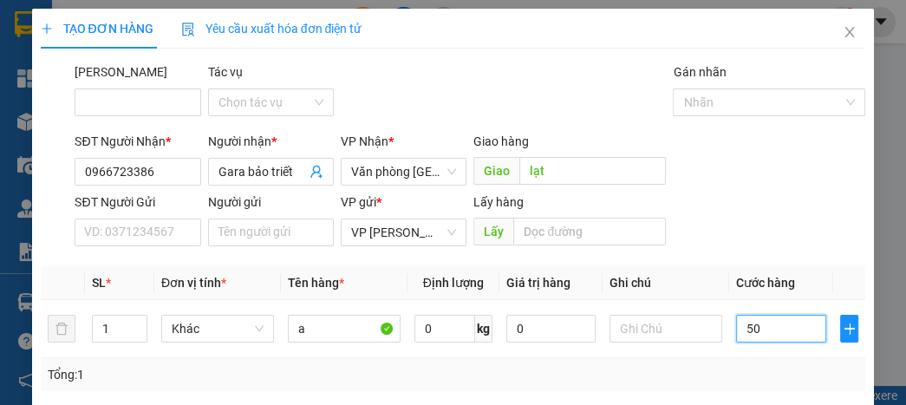
type input "50"
type input "500"
type input "5.000"
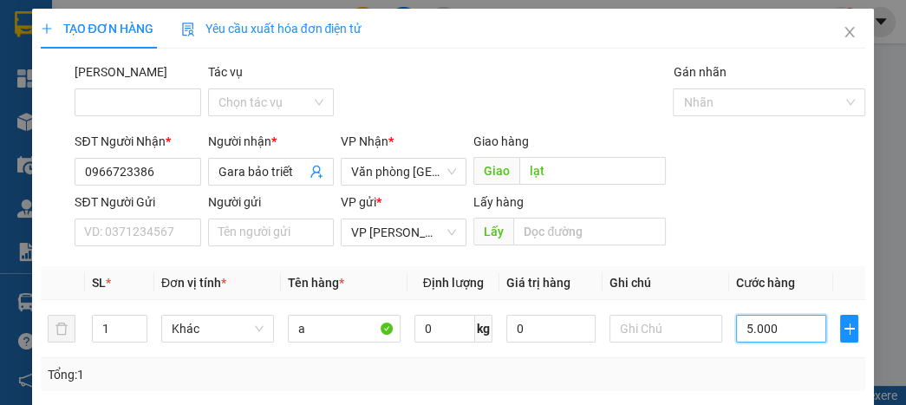
type input "5.000"
type input "50.000"
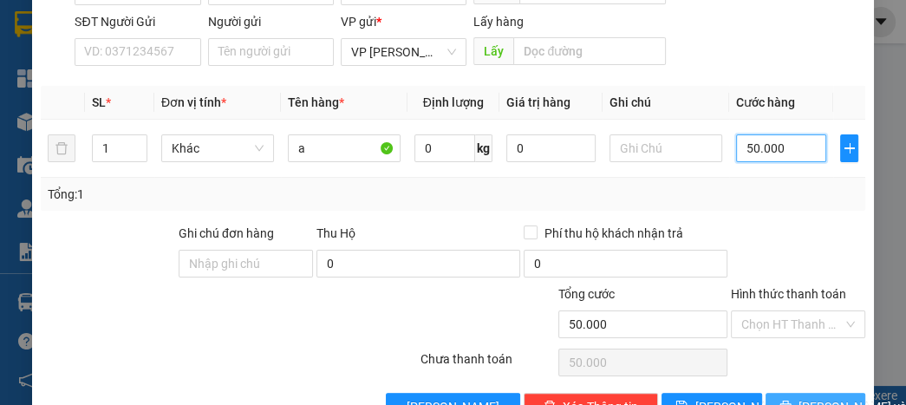
scroll to position [228, 0]
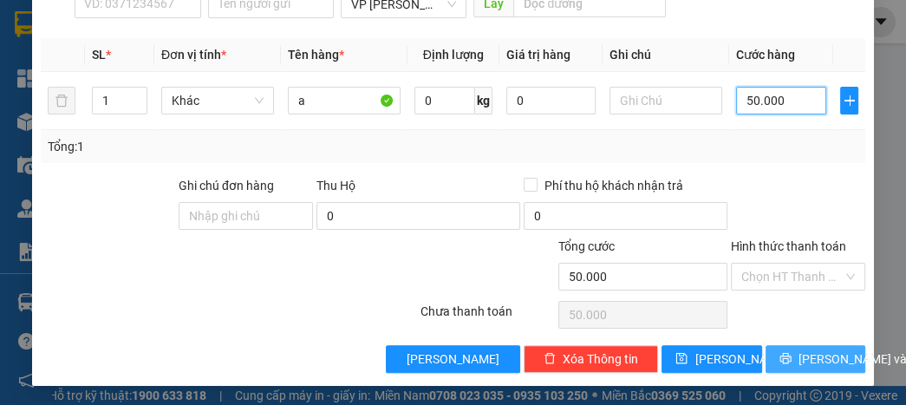
type input "50.000"
click at [770, 356] on button "[PERSON_NAME] và In" at bounding box center [816, 359] width 100 height 28
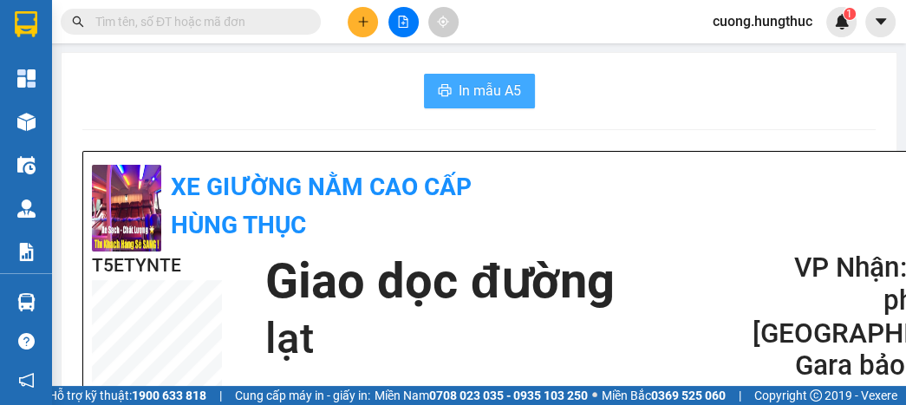
click at [463, 94] on span "In mẫu A5" at bounding box center [490, 91] width 62 height 22
drag, startPoint x: 698, startPoint y: 355, endPoint x: 360, endPoint y: 28, distance: 470.9
click at [360, 28] on button at bounding box center [363, 22] width 30 height 30
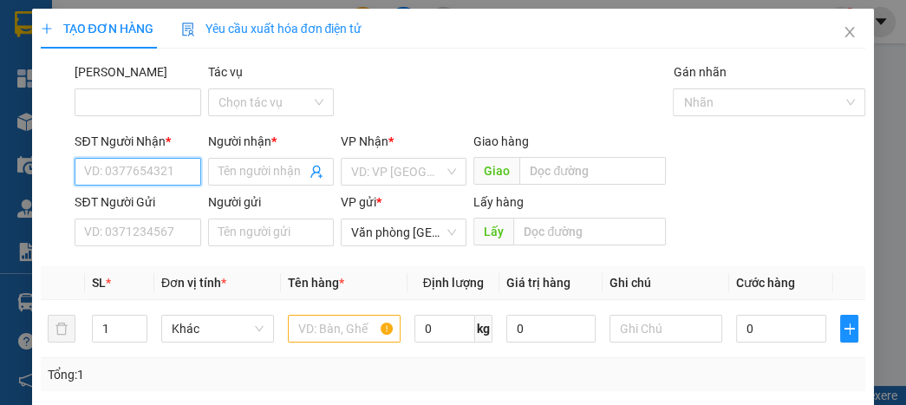
click at [165, 172] on input "SĐT Người Nhận *" at bounding box center [138, 172] width 126 height 28
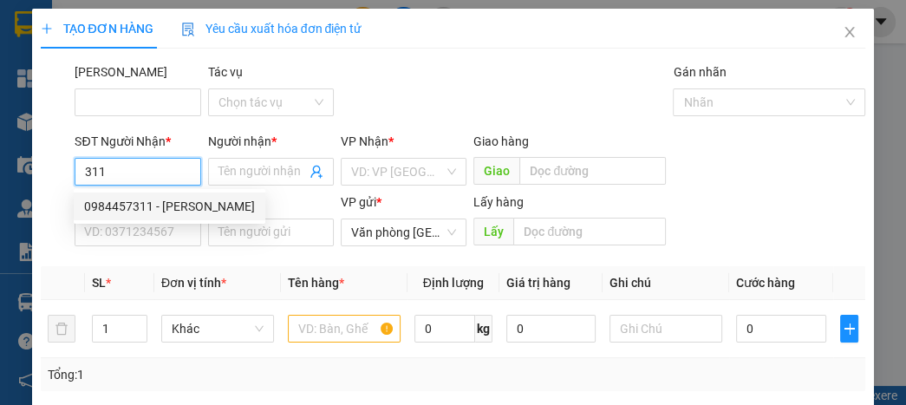
click at [153, 209] on div "0984457311 - [PERSON_NAME]" at bounding box center [169, 206] width 171 height 19
type input "0984457311"
type input "anh phúc"
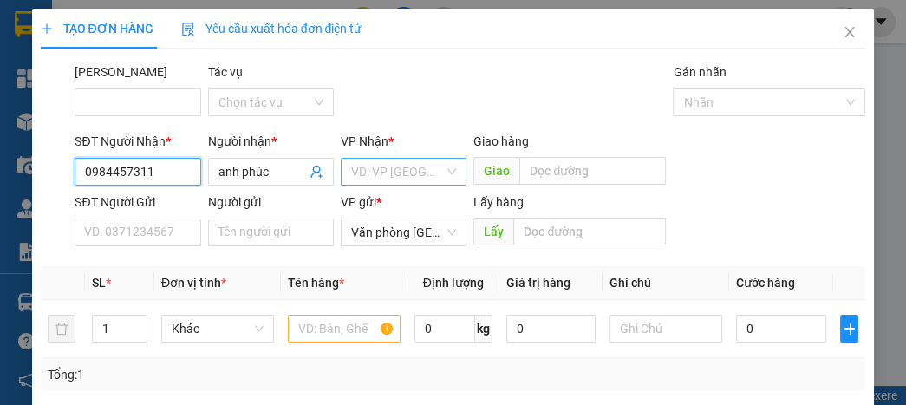
type input "0984457311"
click at [381, 173] on input "search" at bounding box center [397, 172] width 93 height 26
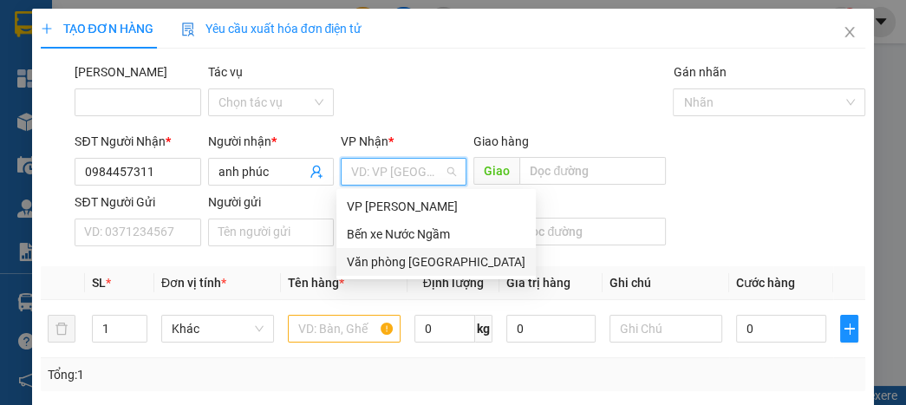
click at [414, 262] on div "Văn phòng [GEOGRAPHIC_DATA]" at bounding box center [436, 261] width 179 height 19
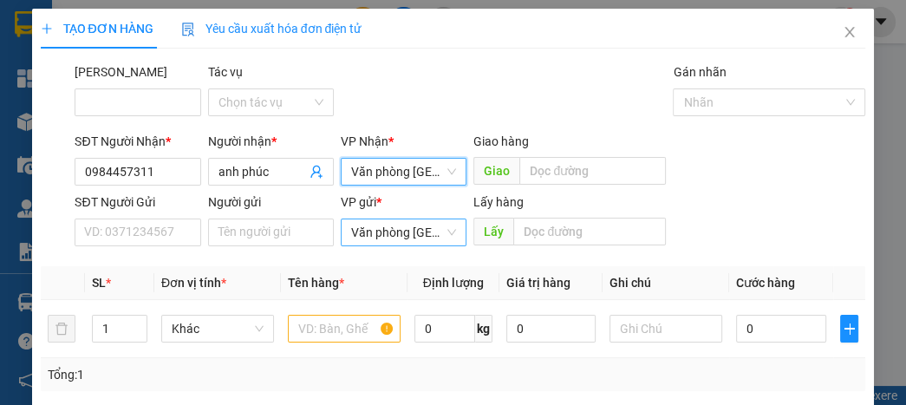
click at [388, 226] on span "Văn phòng [GEOGRAPHIC_DATA]" at bounding box center [403, 232] width 105 height 26
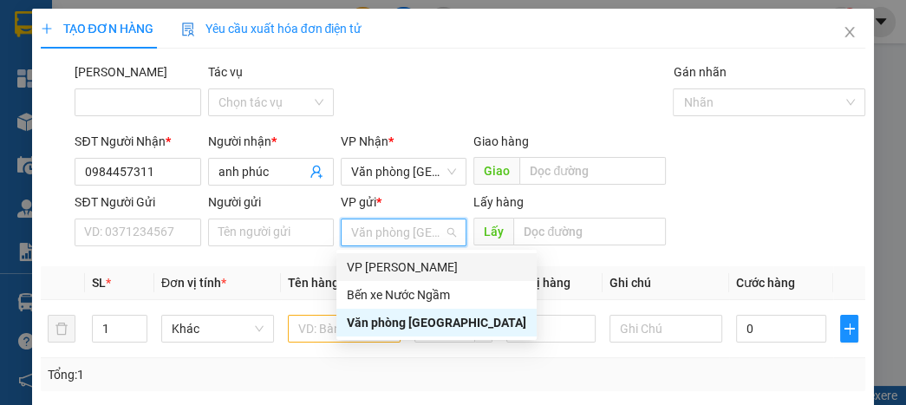
drag, startPoint x: 388, startPoint y: 269, endPoint x: 397, endPoint y: 258, distance: 13.5
click at [389, 269] on div "VP [PERSON_NAME]" at bounding box center [436, 267] width 179 height 19
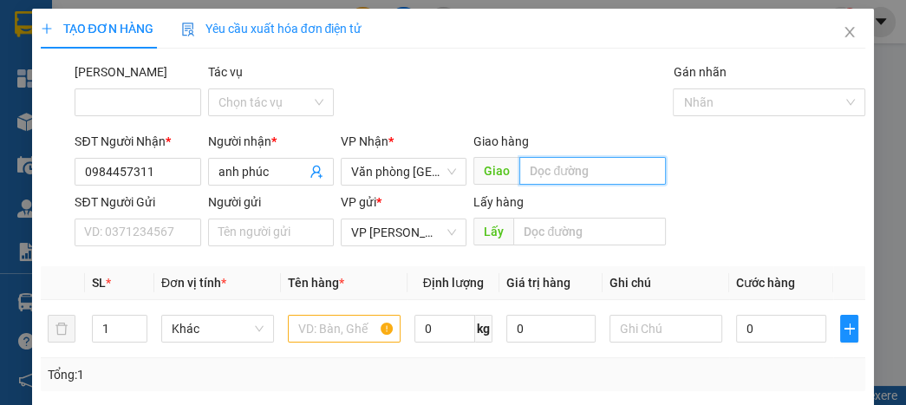
click at [572, 177] on input "text" at bounding box center [592, 171] width 147 height 28
type input "nghịa lộc"
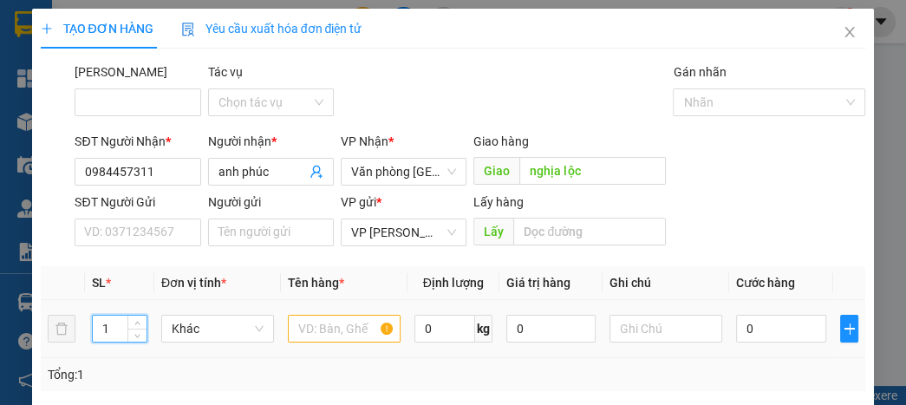
click at [116, 319] on input "1" at bounding box center [120, 329] width 54 height 26
type input "5"
type input "a"
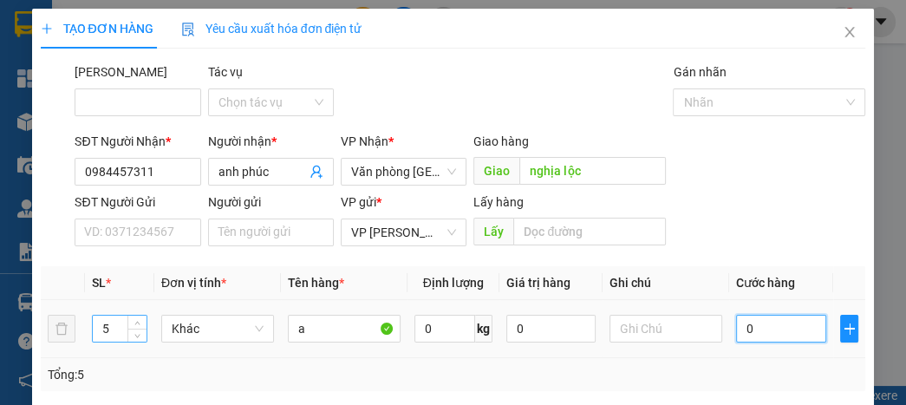
type input "2"
type input "20"
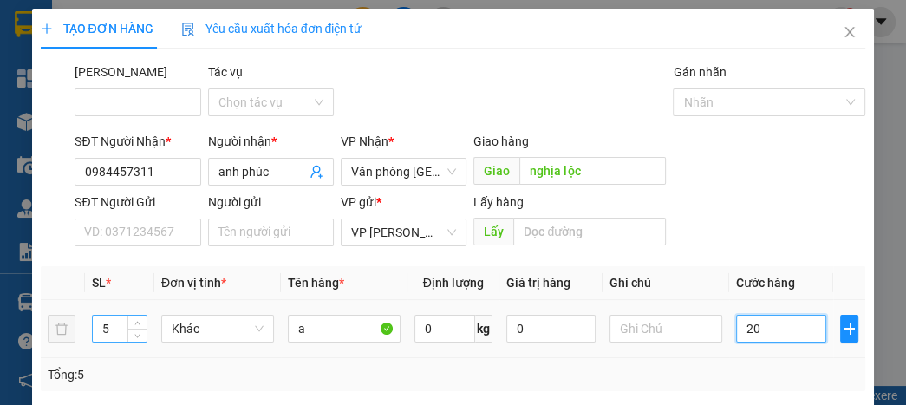
type input "20"
type input "200"
type input "2.000"
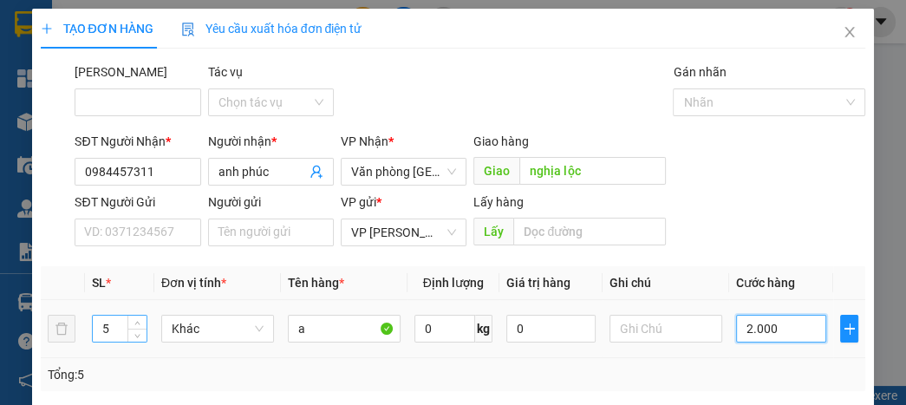
type input "2.000"
type input "20.000"
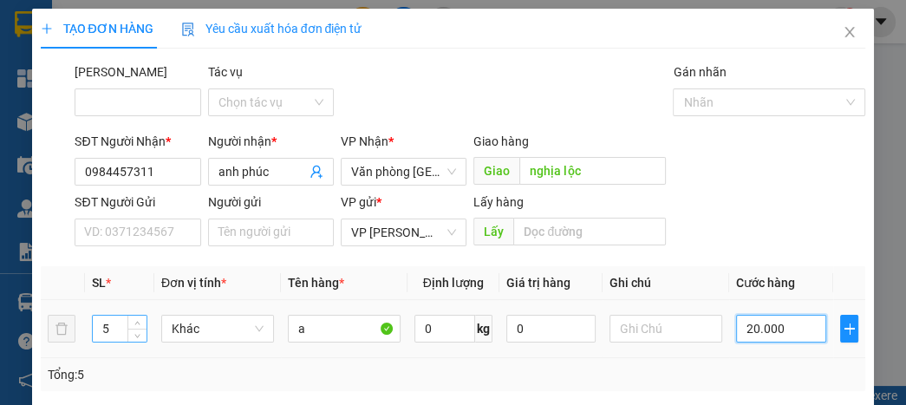
type input "200.000"
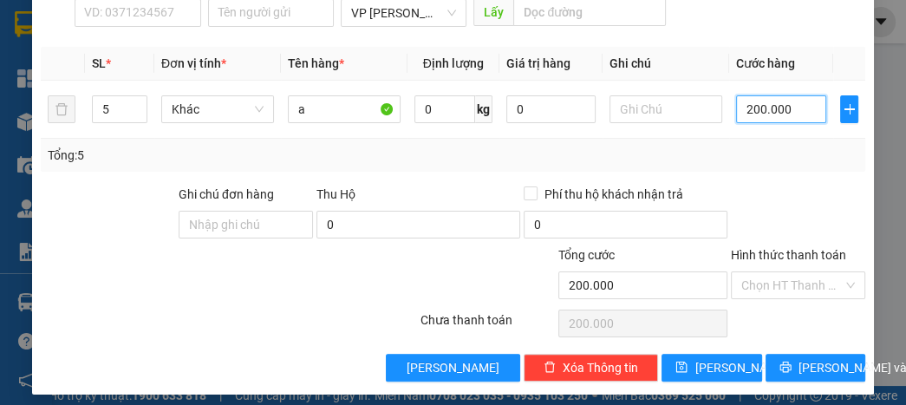
scroll to position [228, 0]
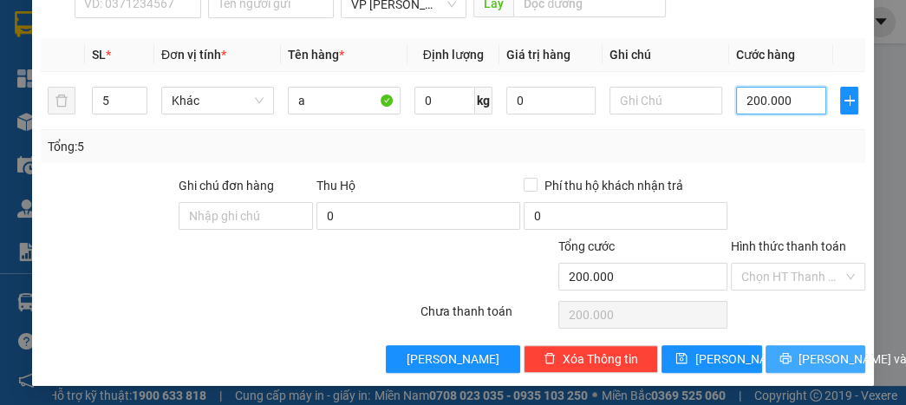
type input "200.000"
click at [818, 353] on span "[PERSON_NAME] và In" at bounding box center [859, 358] width 121 height 19
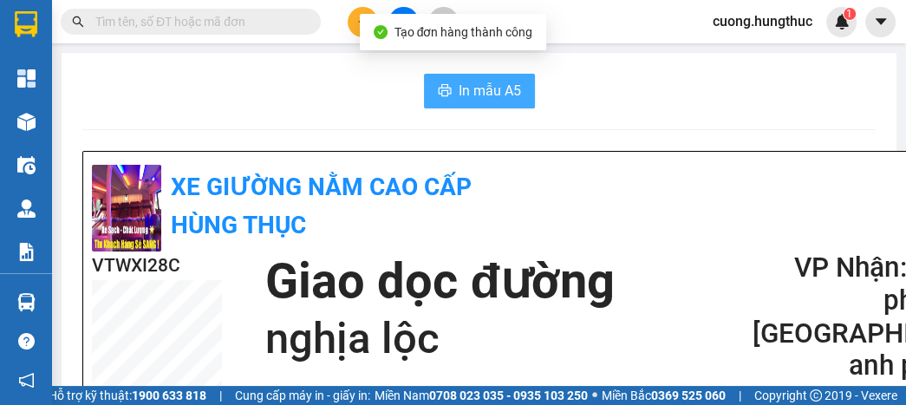
click at [482, 82] on span "In mẫu A5" at bounding box center [490, 91] width 62 height 22
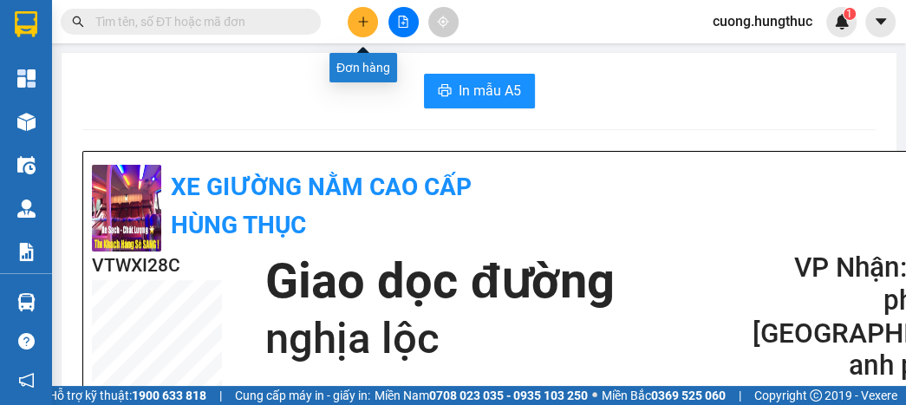
click at [354, 15] on button at bounding box center [363, 22] width 30 height 30
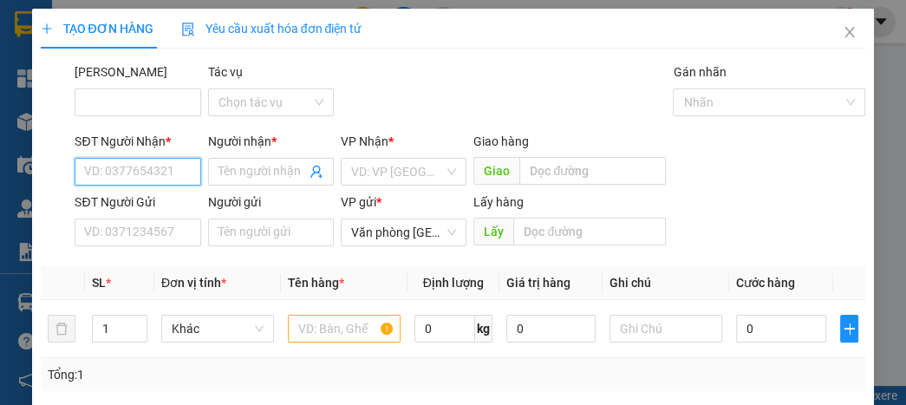
click at [147, 179] on input "SĐT Người Nhận *" at bounding box center [138, 172] width 126 height 28
click at [137, 212] on div "0348191293 - anh đạt" at bounding box center [144, 206] width 120 height 19
type input "0348191293"
type input "anh đạt"
type input "0348191293"
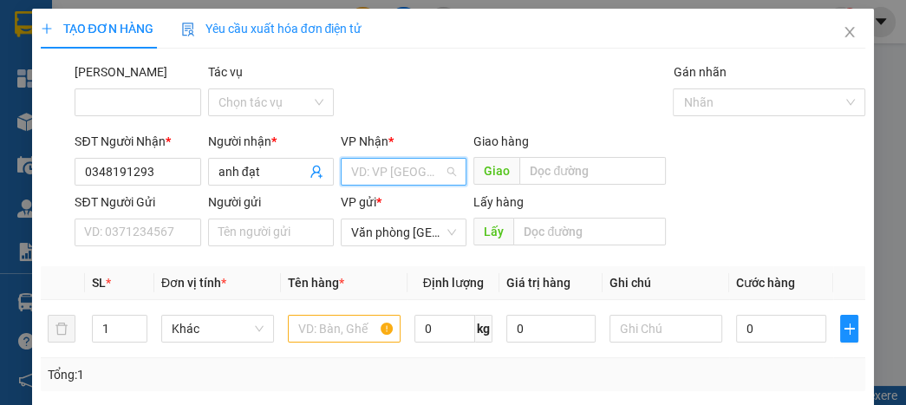
click at [395, 173] on input "search" at bounding box center [397, 172] width 93 height 26
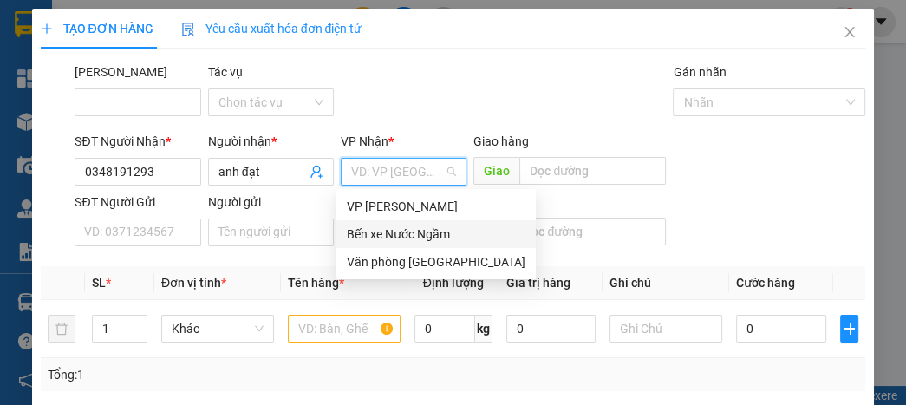
click at [391, 238] on div "Bến xe Nước Ngầm" at bounding box center [436, 234] width 179 height 19
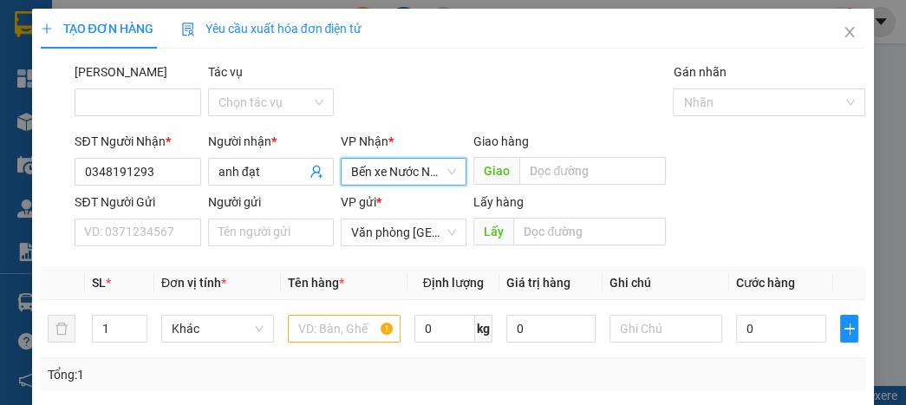
drag, startPoint x: 375, startPoint y: 165, endPoint x: 375, endPoint y: 197, distance: 32.1
click at [375, 171] on span "Bến xe Nước Ngầm" at bounding box center [403, 172] width 105 height 26
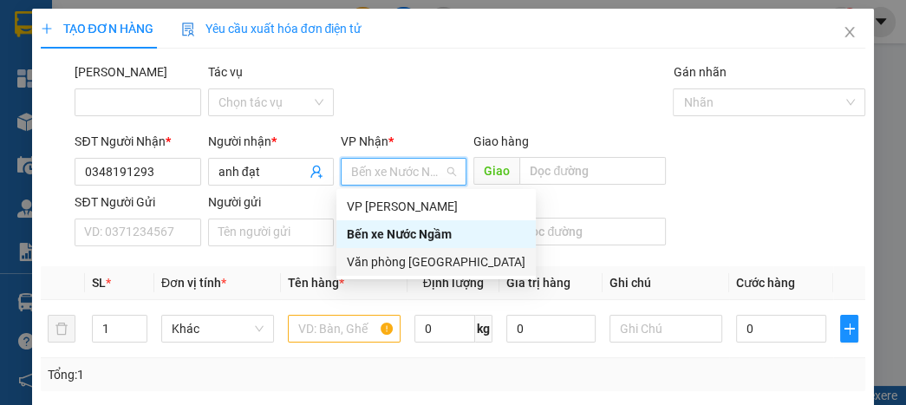
click at [388, 271] on div "Văn phòng [GEOGRAPHIC_DATA]" at bounding box center [436, 261] width 179 height 19
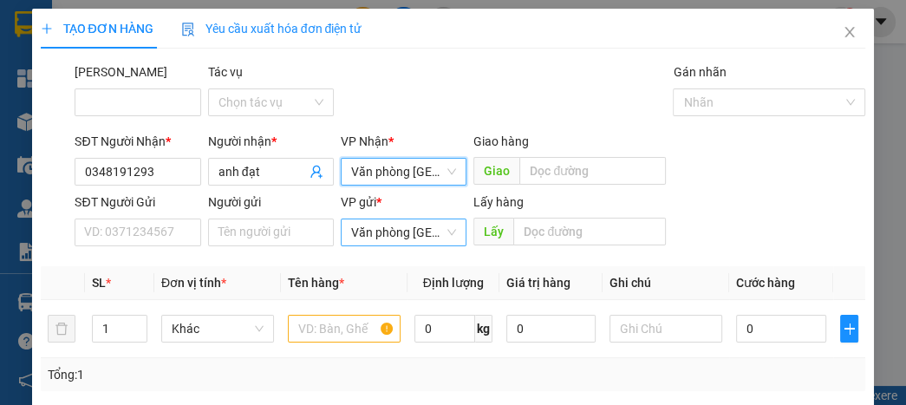
drag, startPoint x: 389, startPoint y: 222, endPoint x: 389, endPoint y: 232, distance: 10.4
click at [389, 230] on span "Văn phòng [GEOGRAPHIC_DATA]" at bounding box center [403, 232] width 105 height 26
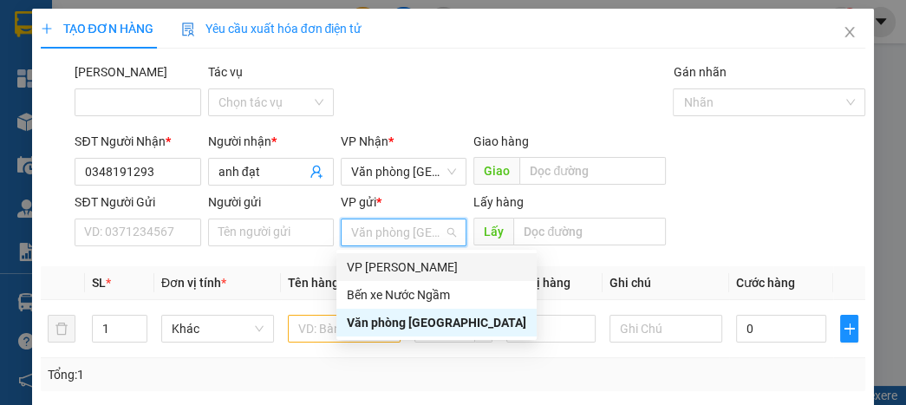
drag, startPoint x: 374, startPoint y: 265, endPoint x: 392, endPoint y: 243, distance: 29.0
click at [375, 262] on div "VP [PERSON_NAME]" at bounding box center [436, 267] width 179 height 19
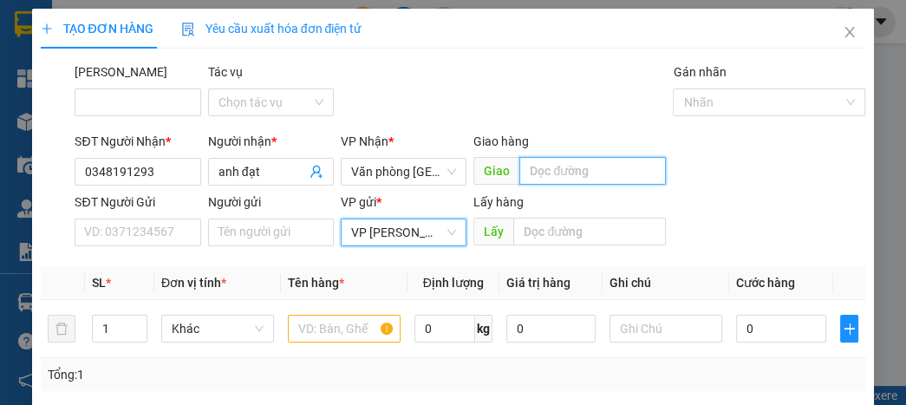
click at [542, 178] on input "text" at bounding box center [592, 171] width 147 height 28
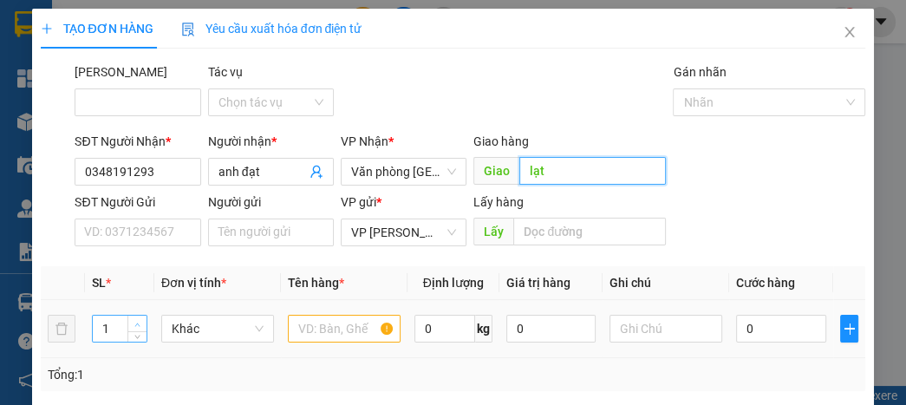
type input "lạt"
click at [133, 323] on span "up" at bounding box center [138, 324] width 10 height 10
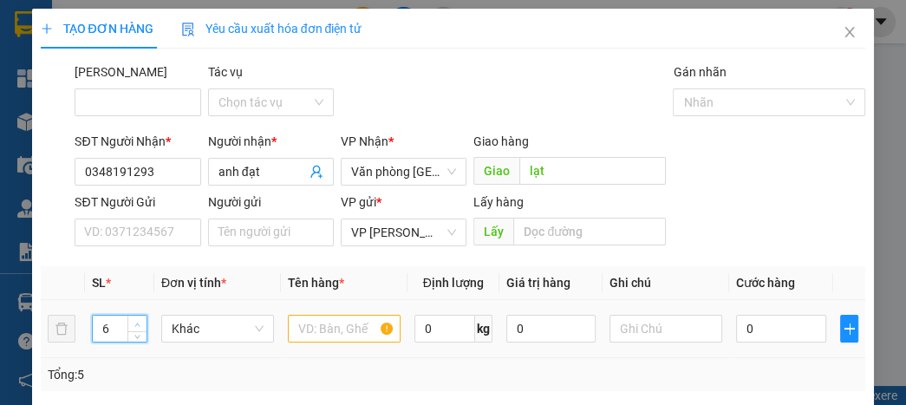
click at [133, 323] on span "up" at bounding box center [138, 324] width 10 height 10
type input "8"
click at [133, 323] on span "up" at bounding box center [138, 324] width 10 height 10
click at [356, 326] on input "text" at bounding box center [344, 329] width 113 height 28
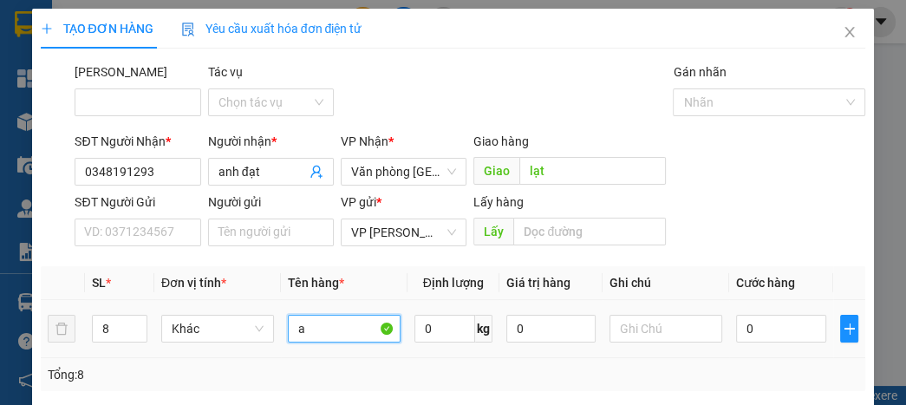
type input "a"
type input "4"
type input "40"
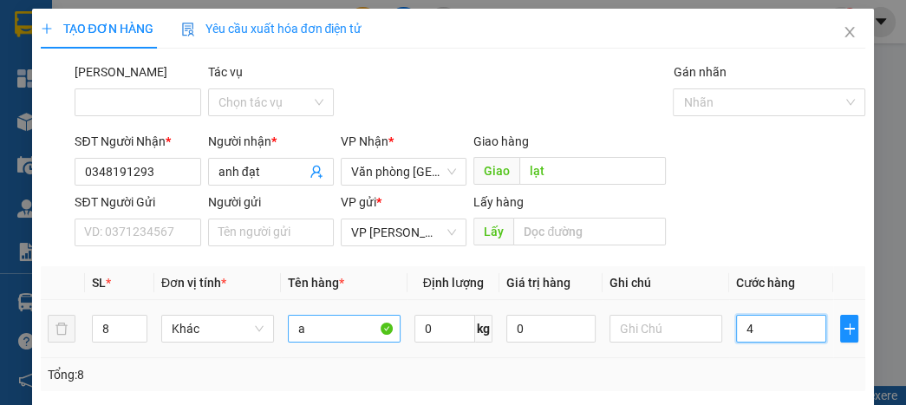
type input "40"
type input "400"
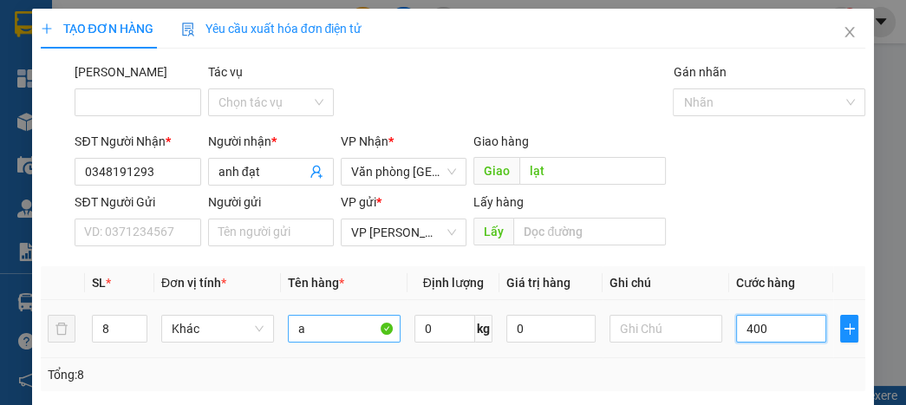
type input "4.000"
type input "40.000"
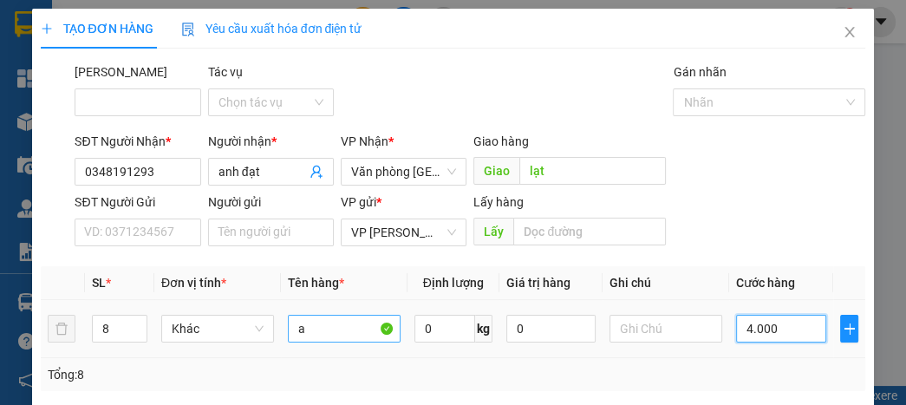
type input "40.000"
type input "400.000"
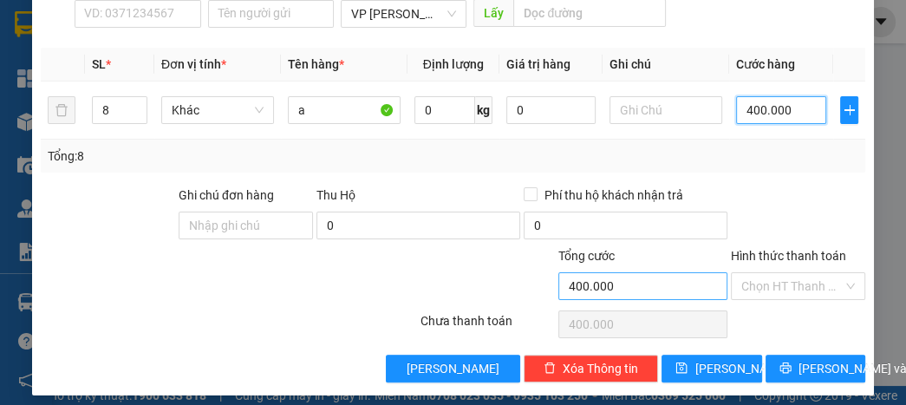
scroll to position [228, 0]
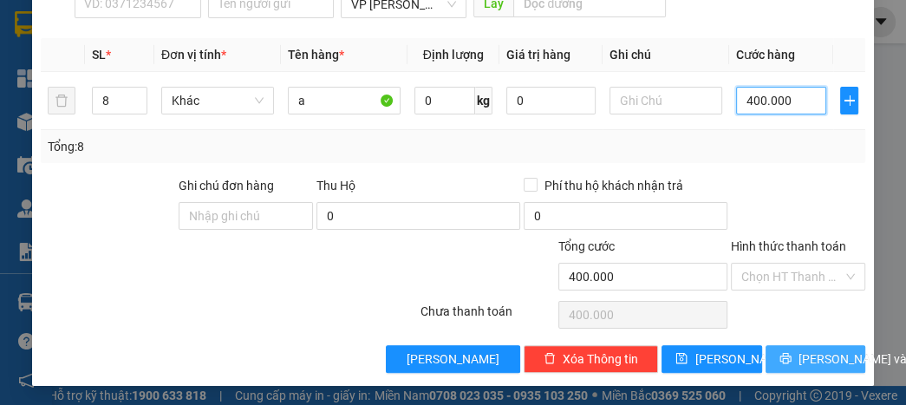
type input "400.000"
click at [800, 353] on span "[PERSON_NAME] và In" at bounding box center [859, 358] width 121 height 19
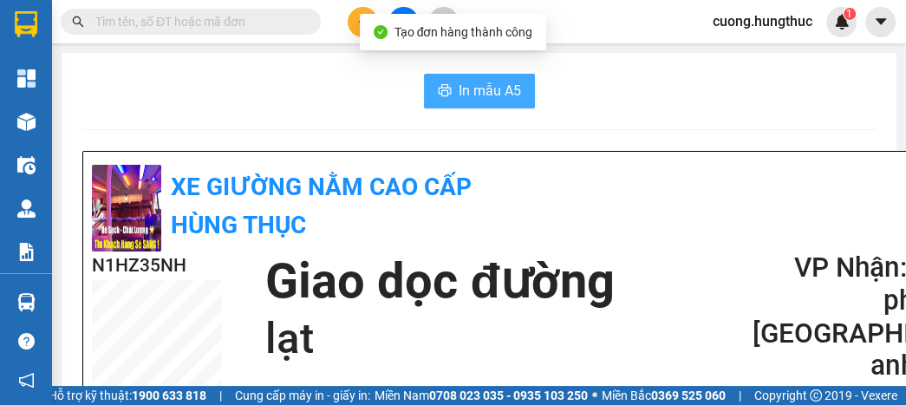
click at [459, 95] on span "In mẫu A5" at bounding box center [490, 91] width 62 height 22
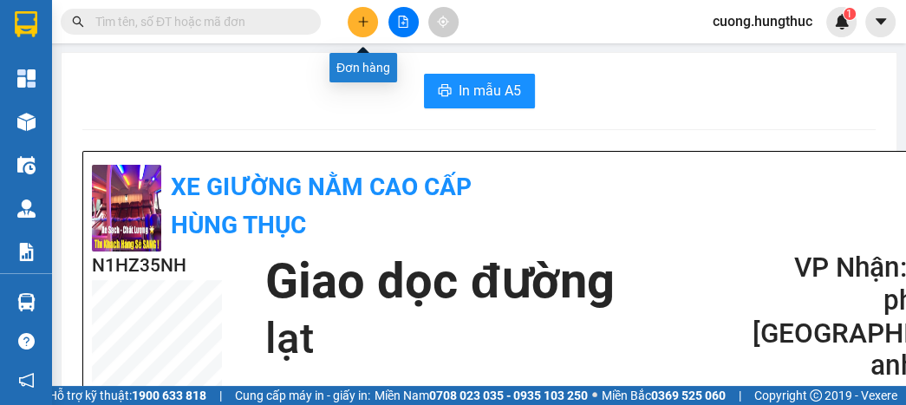
click at [369, 18] on button at bounding box center [363, 22] width 30 height 30
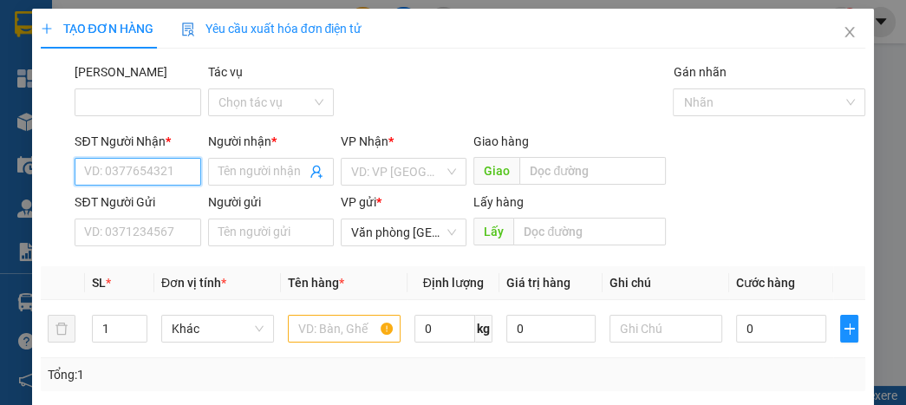
click at [154, 166] on input "SĐT Người Nhận *" at bounding box center [138, 172] width 126 height 28
type input "0326160448"
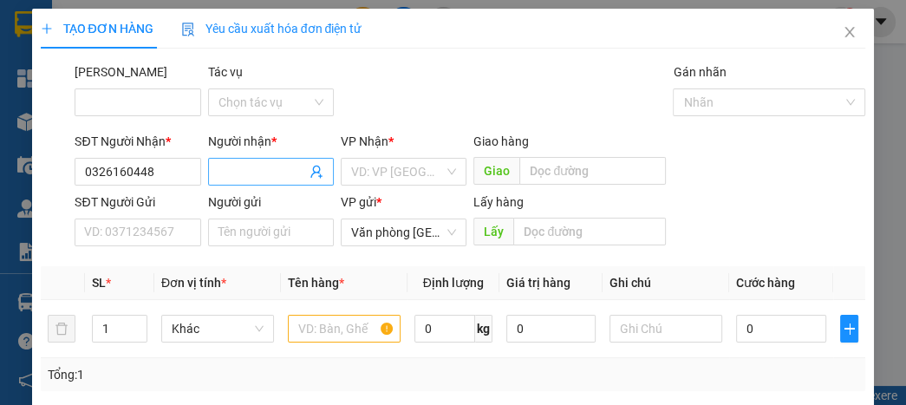
click at [229, 178] on input "Người nhận *" at bounding box center [262, 171] width 88 height 19
type input "a"
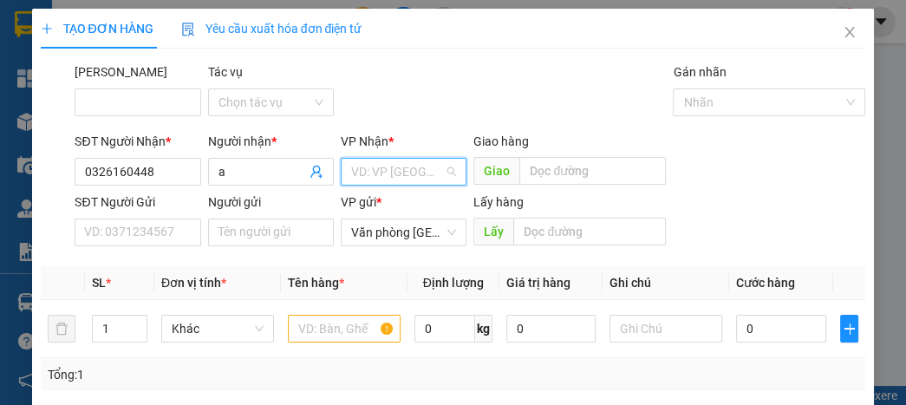
click at [396, 172] on input "search" at bounding box center [397, 172] width 93 height 26
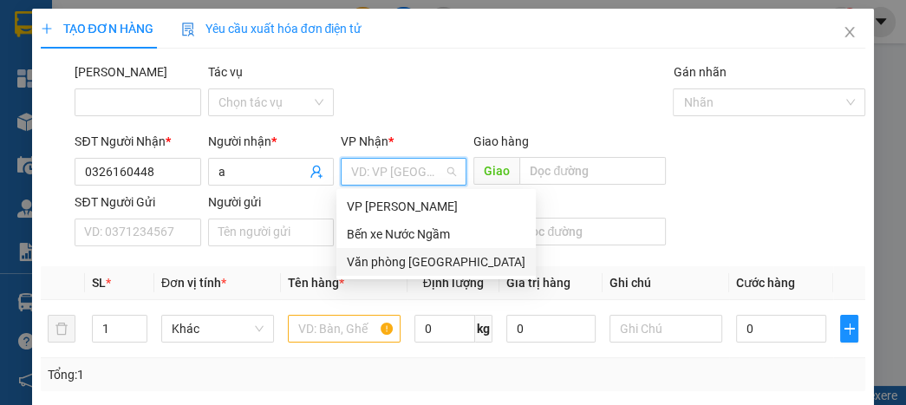
click at [392, 257] on div "Văn phòng [GEOGRAPHIC_DATA]" at bounding box center [436, 261] width 179 height 19
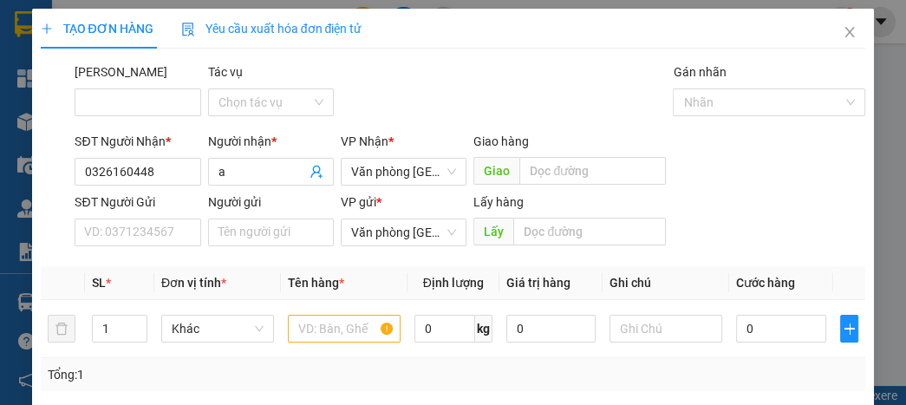
click at [395, 216] on div "VP gửi *" at bounding box center [404, 205] width 126 height 26
click at [395, 233] on span "Văn phòng [GEOGRAPHIC_DATA]" at bounding box center [403, 232] width 105 height 26
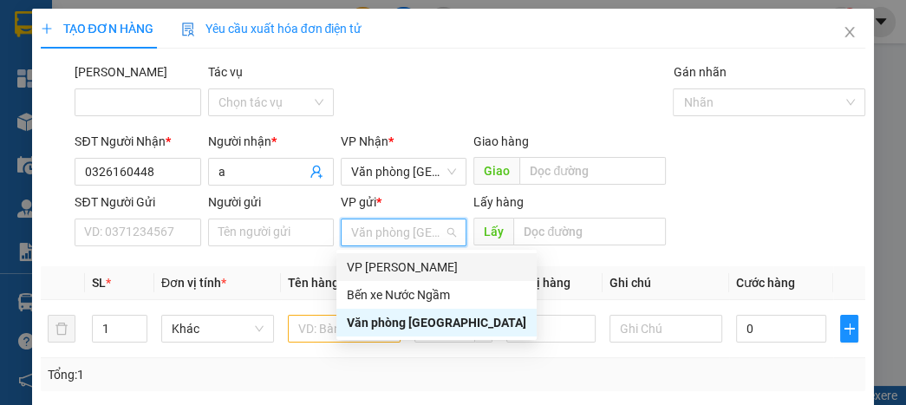
click at [381, 267] on div "VP [PERSON_NAME]" at bounding box center [436, 267] width 179 height 19
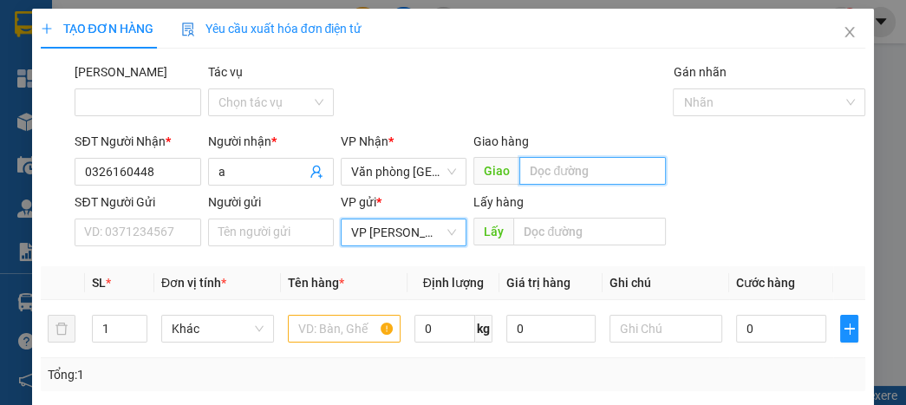
click at [540, 177] on input "text" at bounding box center [592, 171] width 147 height 28
type input "cây bông"
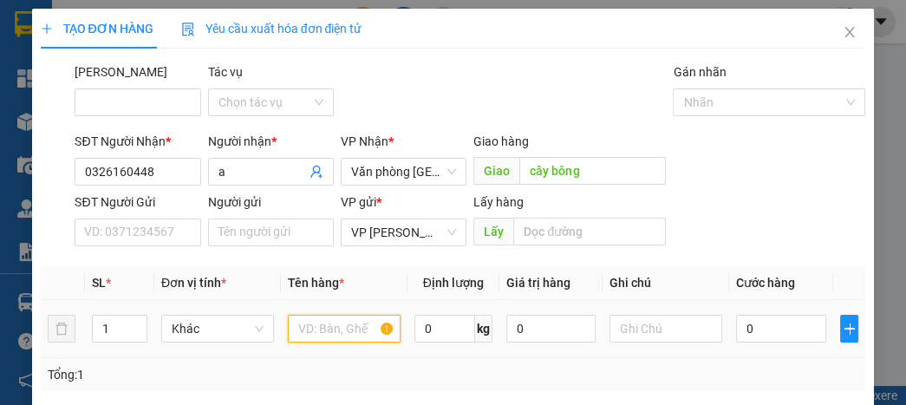
click at [351, 329] on input "text" at bounding box center [344, 329] width 113 height 28
type input "a"
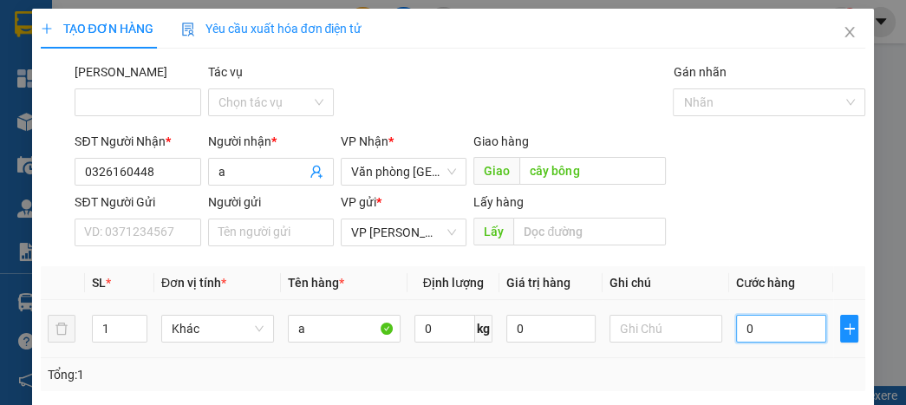
type input "5"
type input "50"
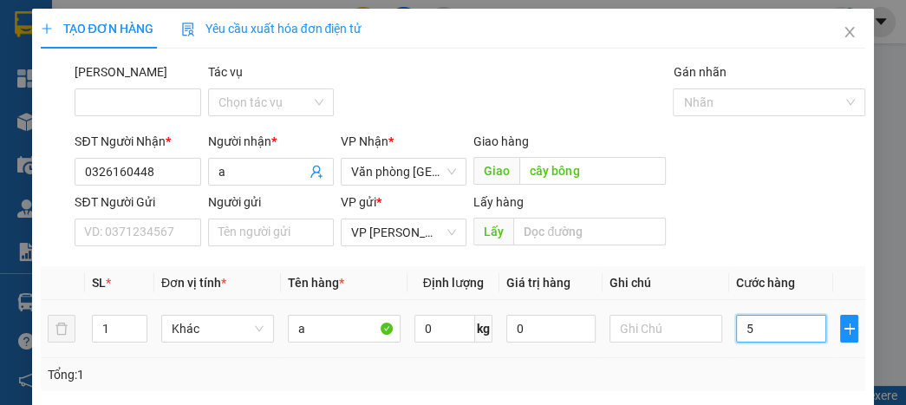
type input "50"
type input "500"
type input "5.000"
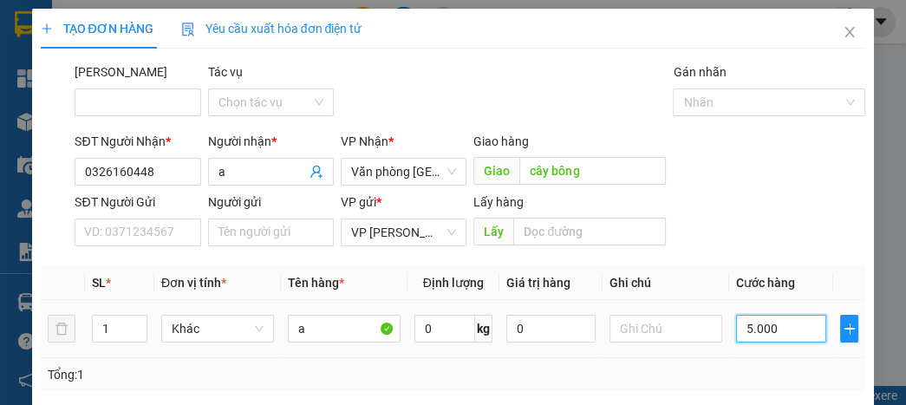
type input "5.000"
type input "50.000"
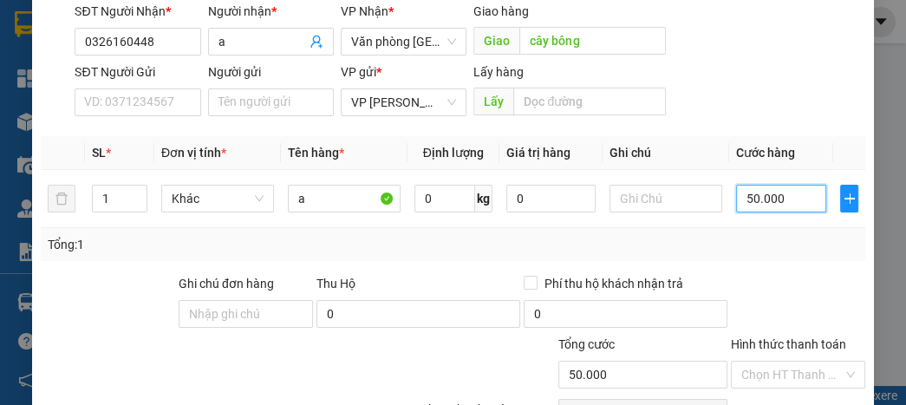
scroll to position [228, 0]
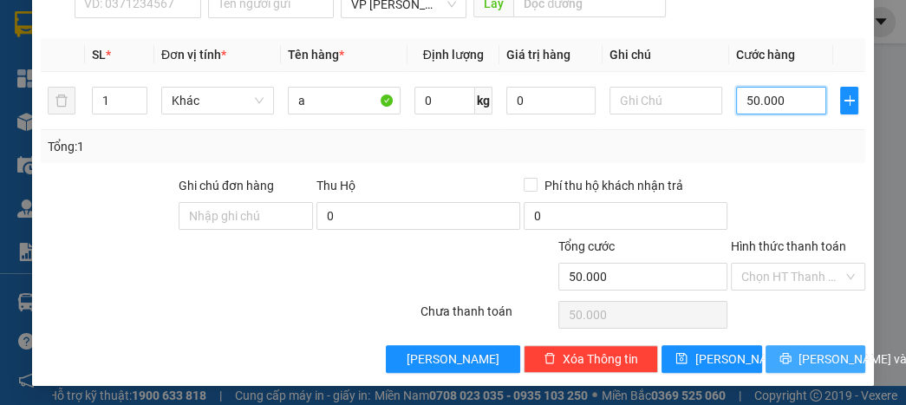
type input "50.000"
click at [784, 364] on button "[PERSON_NAME] và In" at bounding box center [816, 359] width 100 height 28
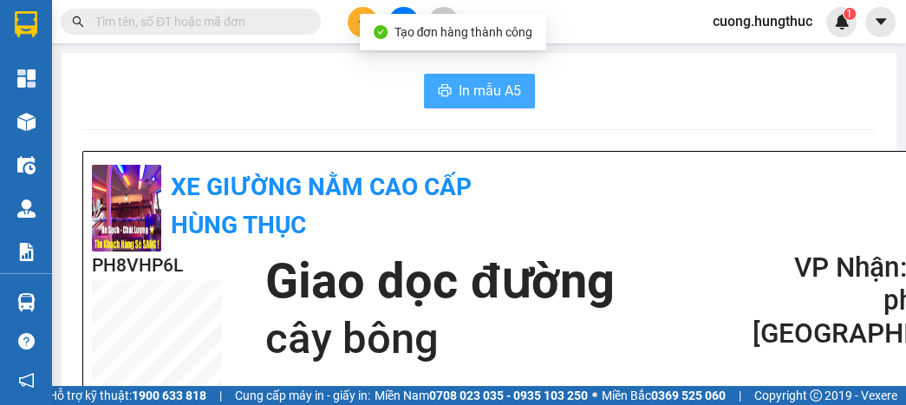
click at [481, 75] on button "In mẫu A5" at bounding box center [479, 91] width 111 height 35
